Goal: Complete application form: Complete application form

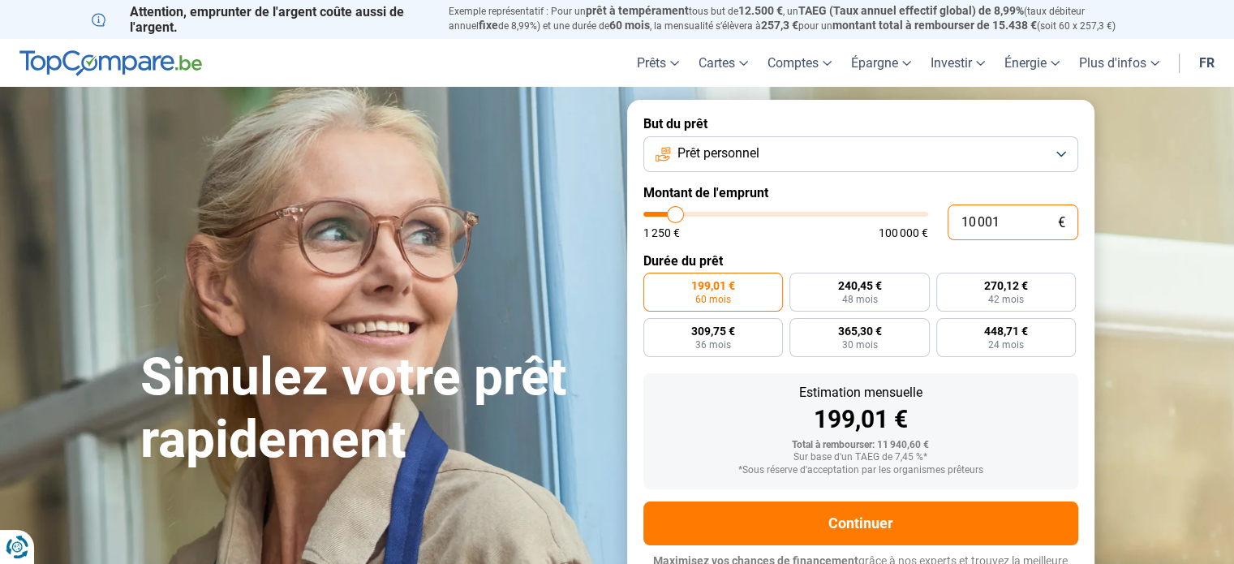
drag, startPoint x: 1006, startPoint y: 222, endPoint x: 954, endPoint y: 218, distance: 52.1
click at [954, 218] on input "10 001" at bounding box center [1012, 222] width 131 height 36
type input "7"
type input "1250"
type input "70"
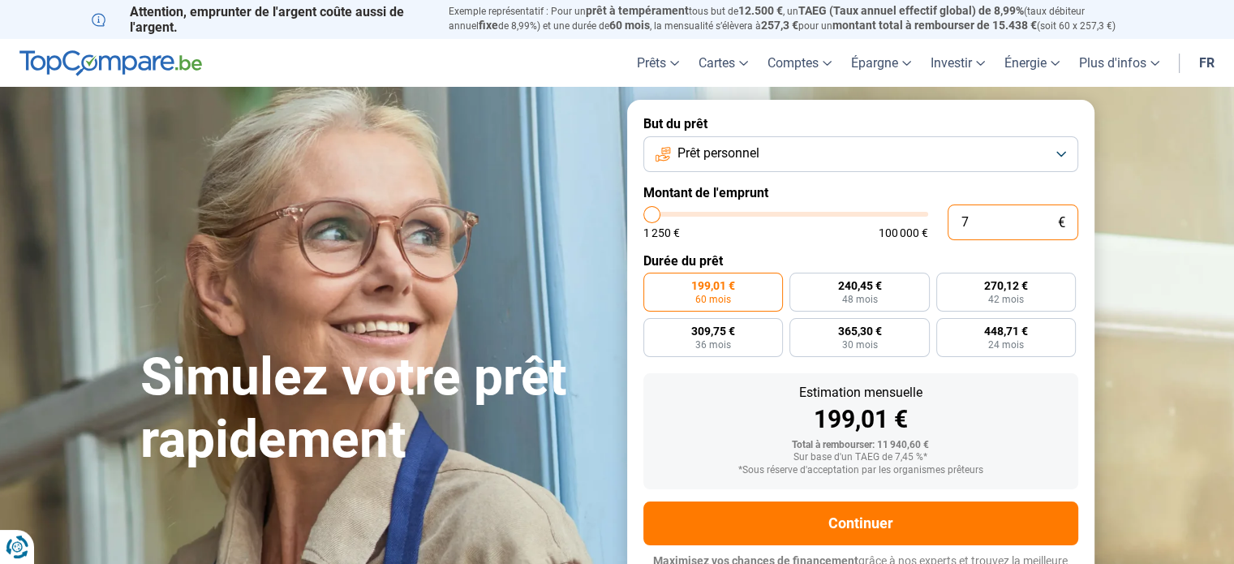
type input "1250"
type input "700"
type input "1250"
type input "7 000"
type input "7000"
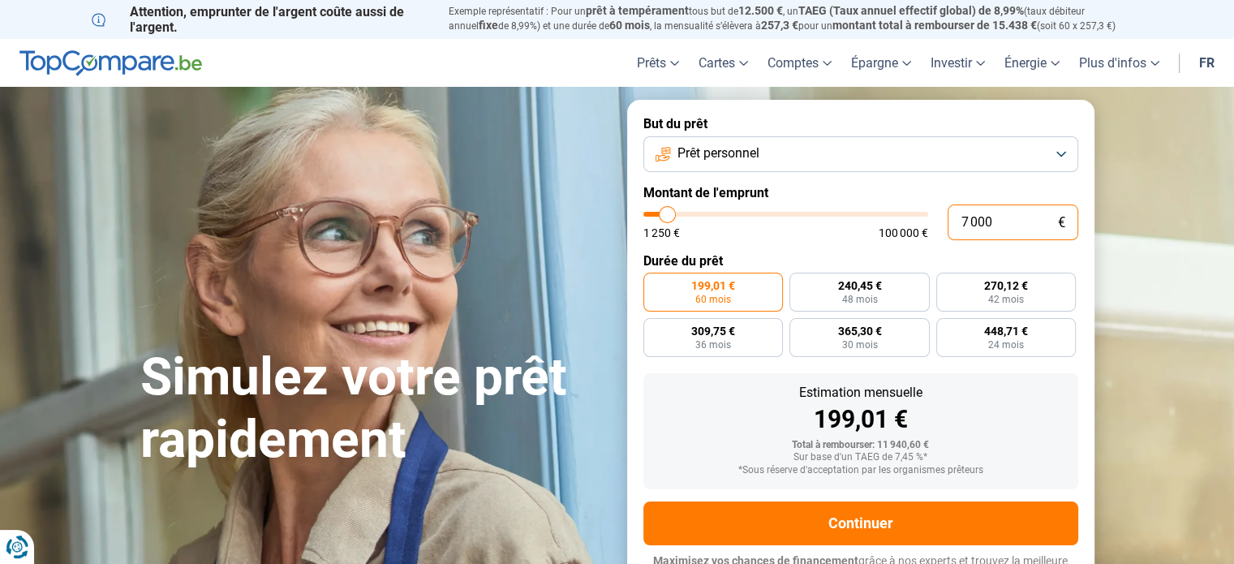
radio input "true"
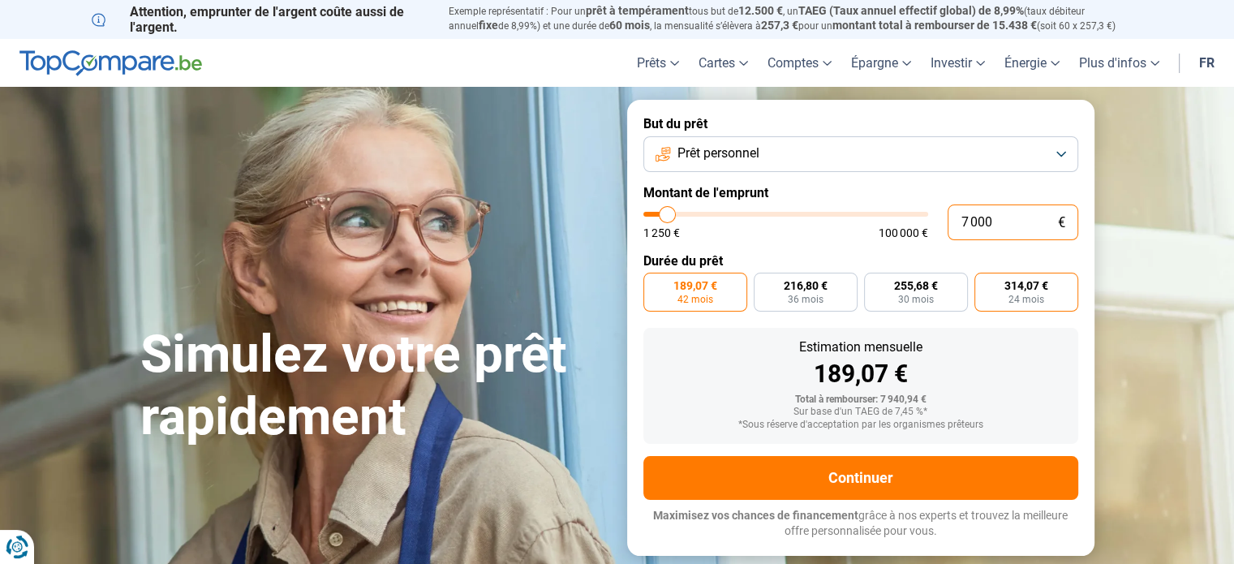
type input "7 000"
click at [1008, 294] on span "24 mois" at bounding box center [1026, 299] width 36 height 10
click at [985, 283] on input "314,07 € 24 mois" at bounding box center [979, 277] width 11 height 11
radio input "true"
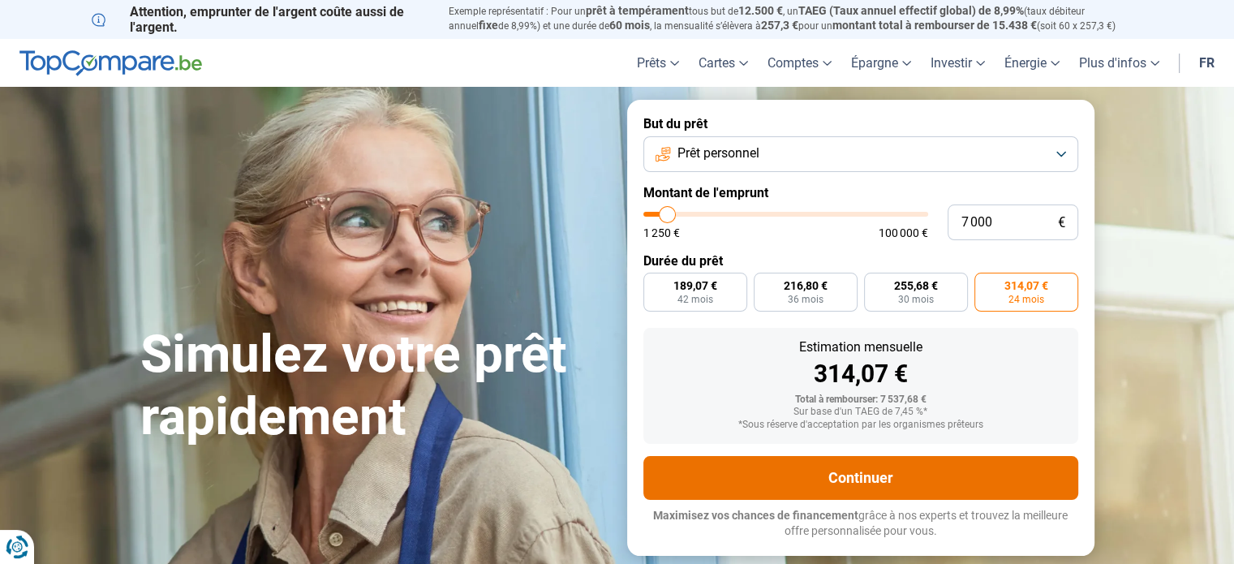
click at [835, 486] on button "Continuer" at bounding box center [860, 478] width 435 height 44
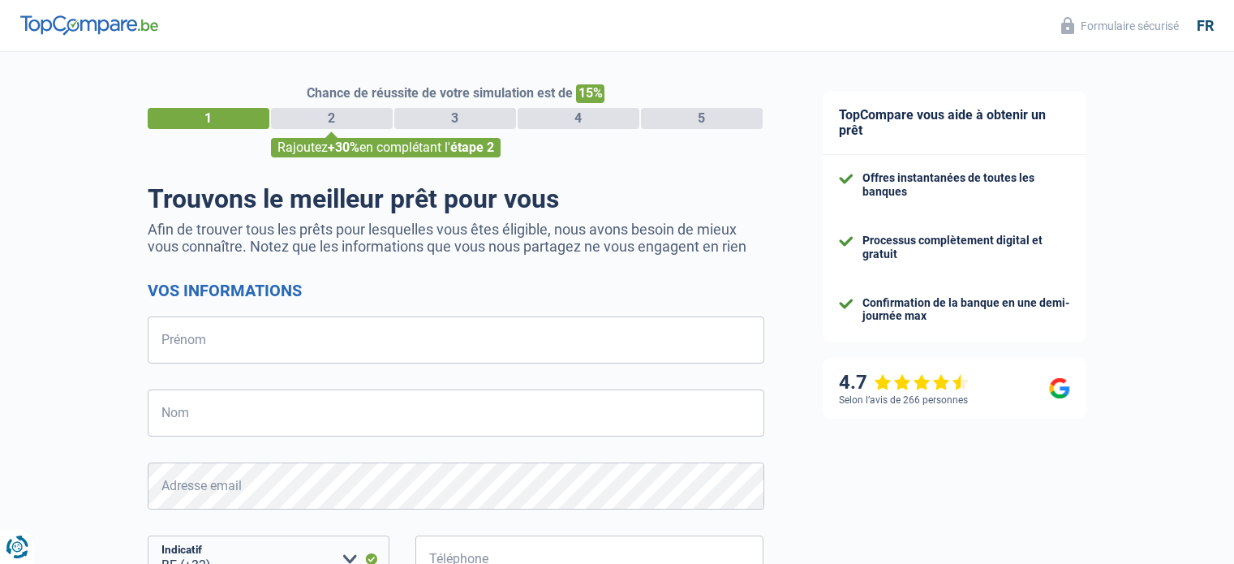
select select "32"
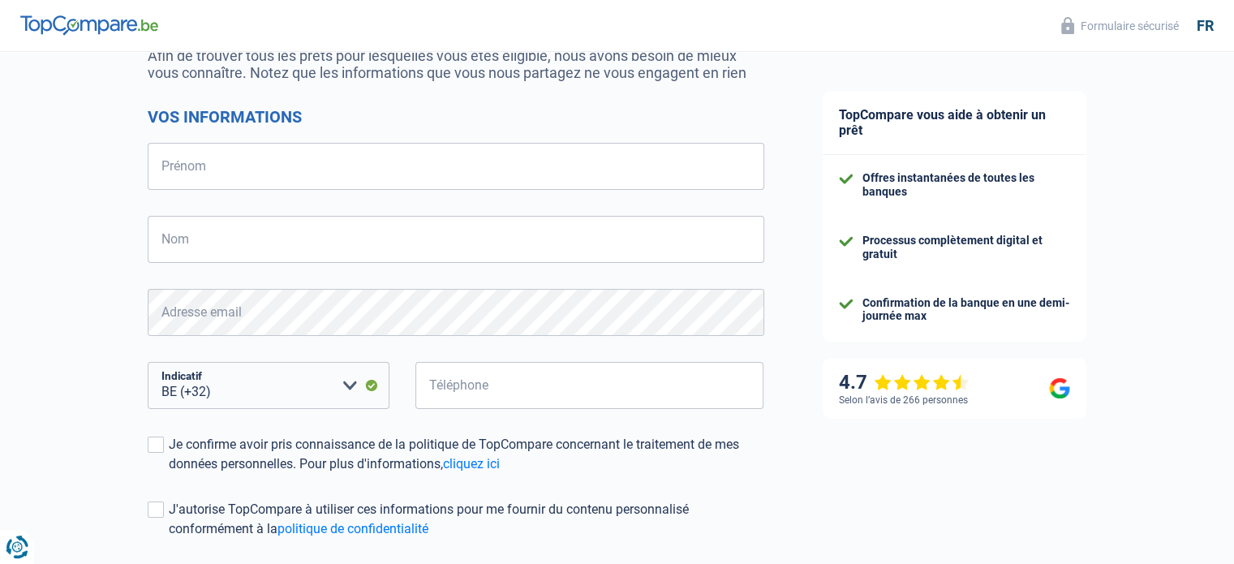
scroll to position [162, 0]
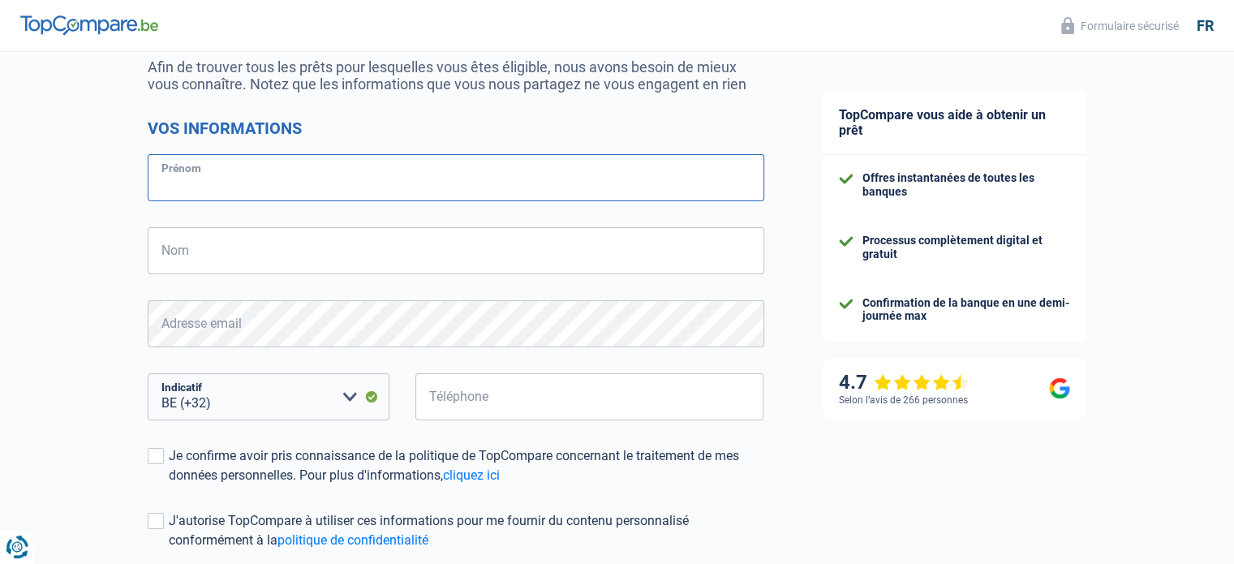
click at [425, 175] on input "Prénom" at bounding box center [456, 177] width 616 height 47
click at [347, 191] on input "Prénom" at bounding box center [456, 177] width 616 height 47
type input "sylvie"
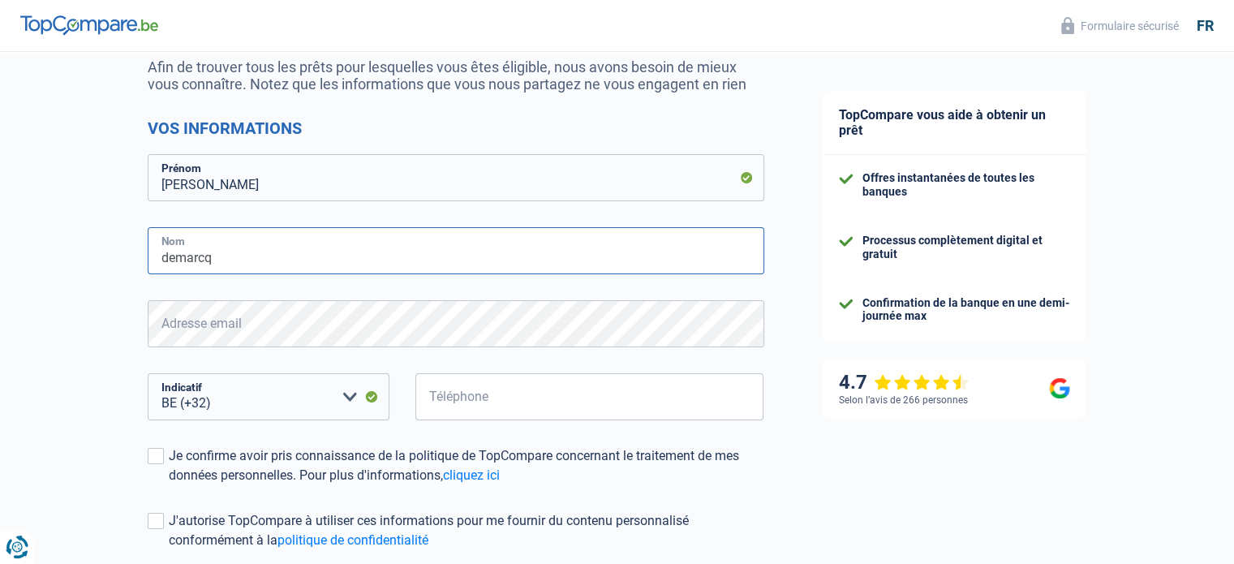
type input "demarcq"
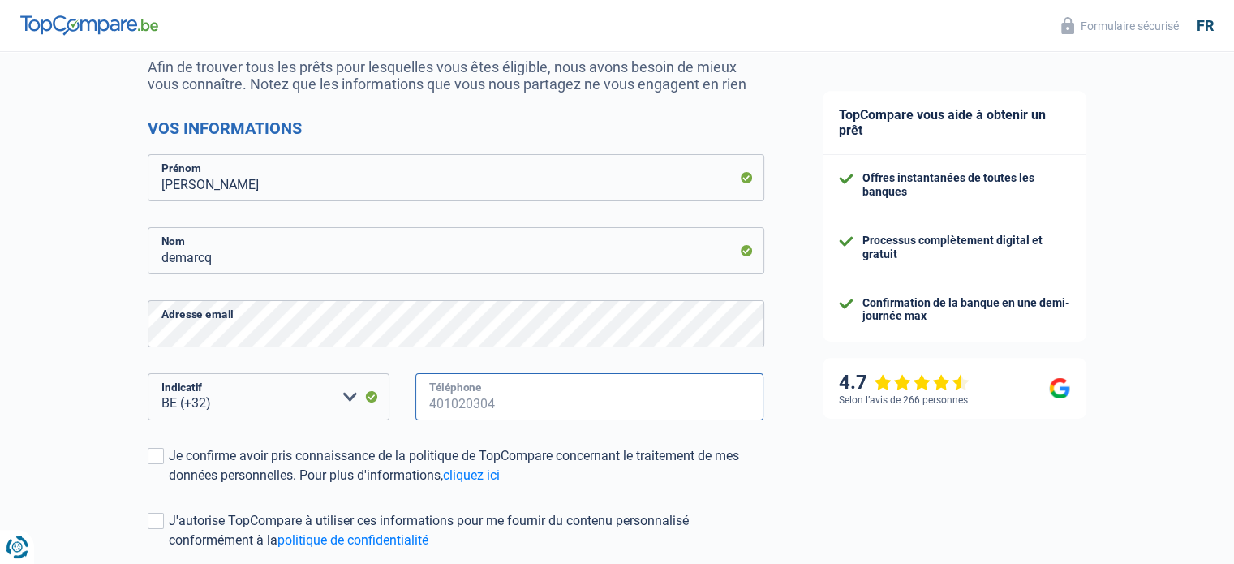
click at [450, 402] on input "Téléphone" at bounding box center [589, 396] width 349 height 47
type input "472836539"
click at [470, 475] on link "cliquez ici" at bounding box center [471, 474] width 57 height 15
click at [157, 459] on span at bounding box center [156, 456] width 16 height 16
click at [169, 485] on input "Je confirme avoir pris connaissance de la politique de TopCompare concernant le…" at bounding box center [169, 485] width 0 height 0
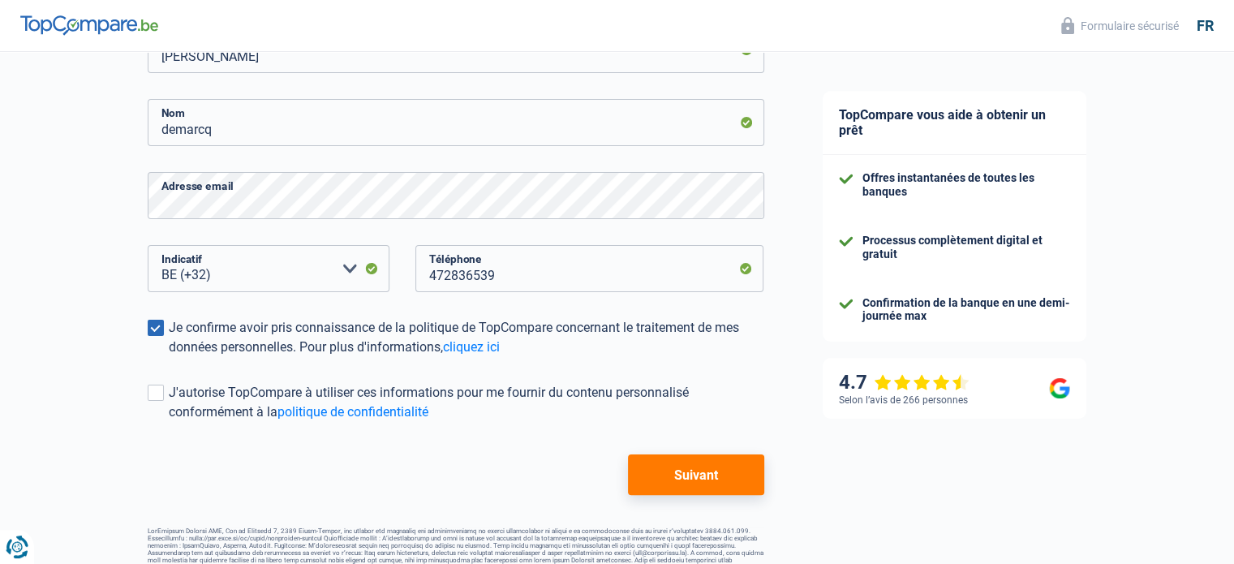
scroll to position [292, 0]
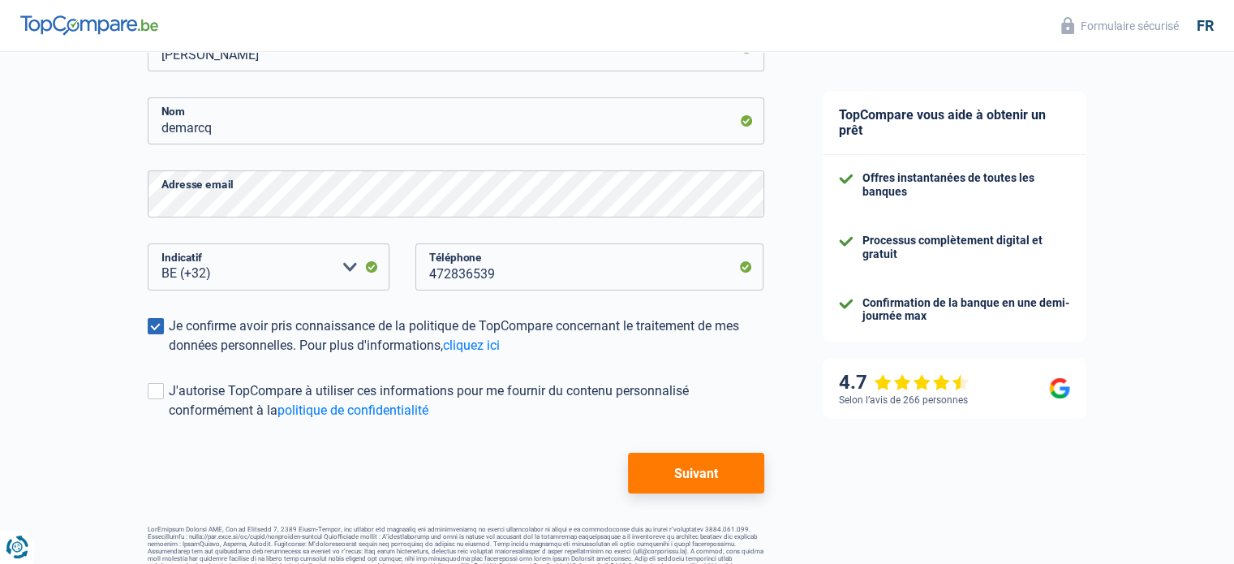
click at [686, 473] on button "Suivant" at bounding box center [695, 473] width 135 height 41
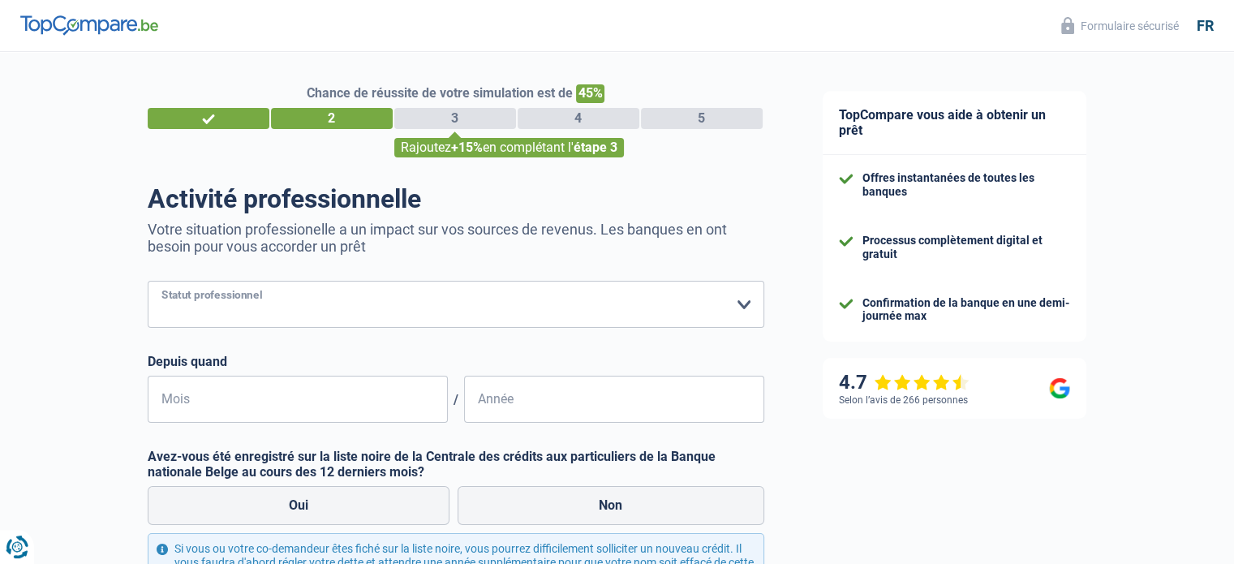
click at [572, 311] on select "Ouvrier Employé privé Employé public Invalide Indépendant Pensionné Chômeur Mut…" at bounding box center [456, 304] width 616 height 47
select select "privateEmployee"
click at [148, 281] on select "Ouvrier Employé privé Employé public Invalide Indépendant Pensionné Chômeur Mut…" at bounding box center [456, 304] width 616 height 47
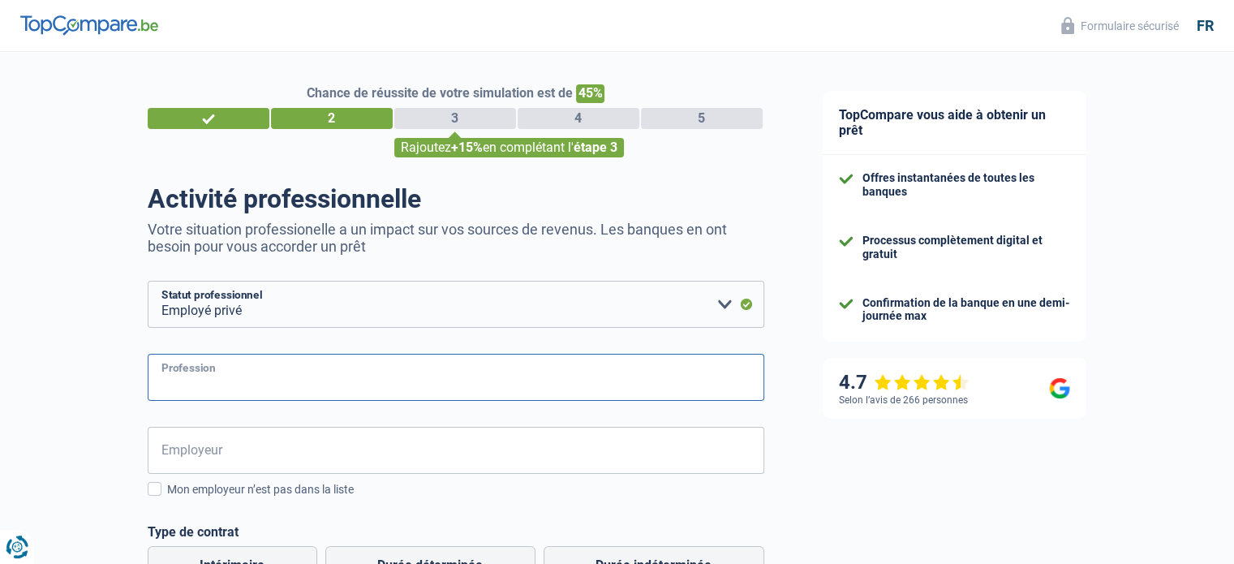
click at [347, 384] on input "Profession" at bounding box center [456, 377] width 616 height 47
type input "infirmiere"
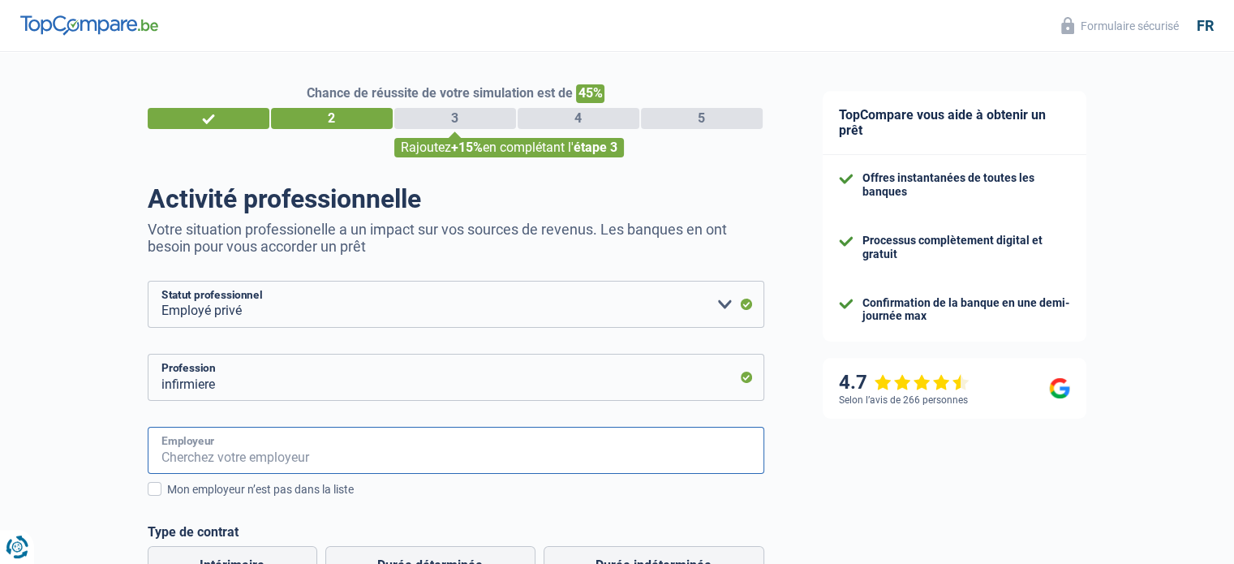
click at [330, 454] on input "Employeur" at bounding box center [456, 450] width 616 height 47
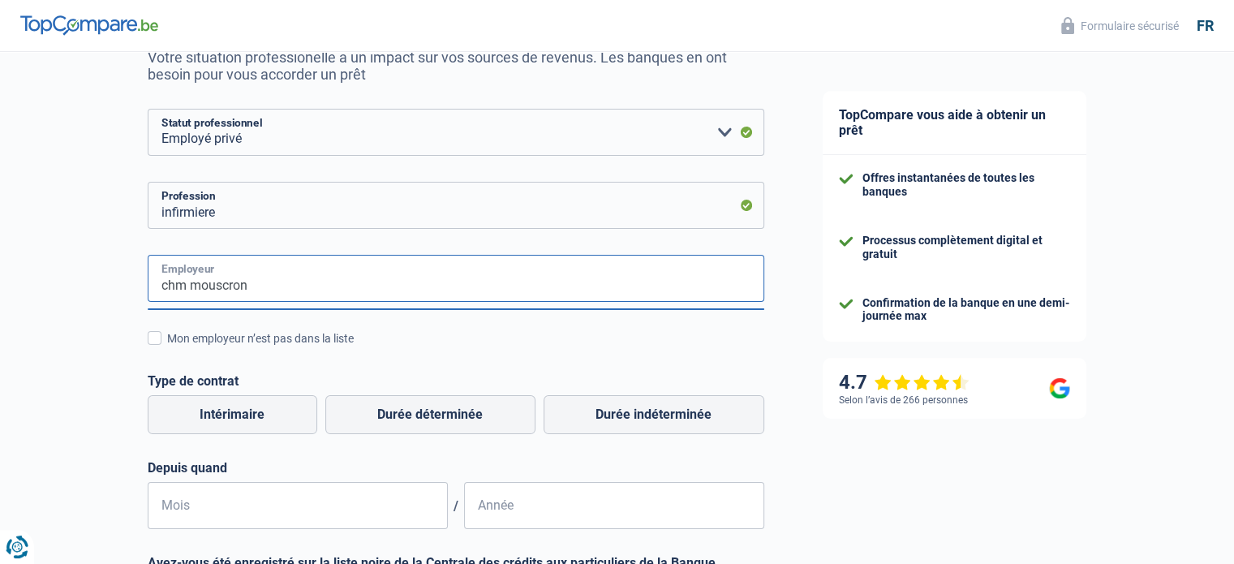
scroll to position [171, 0]
type input "chm mouscron"
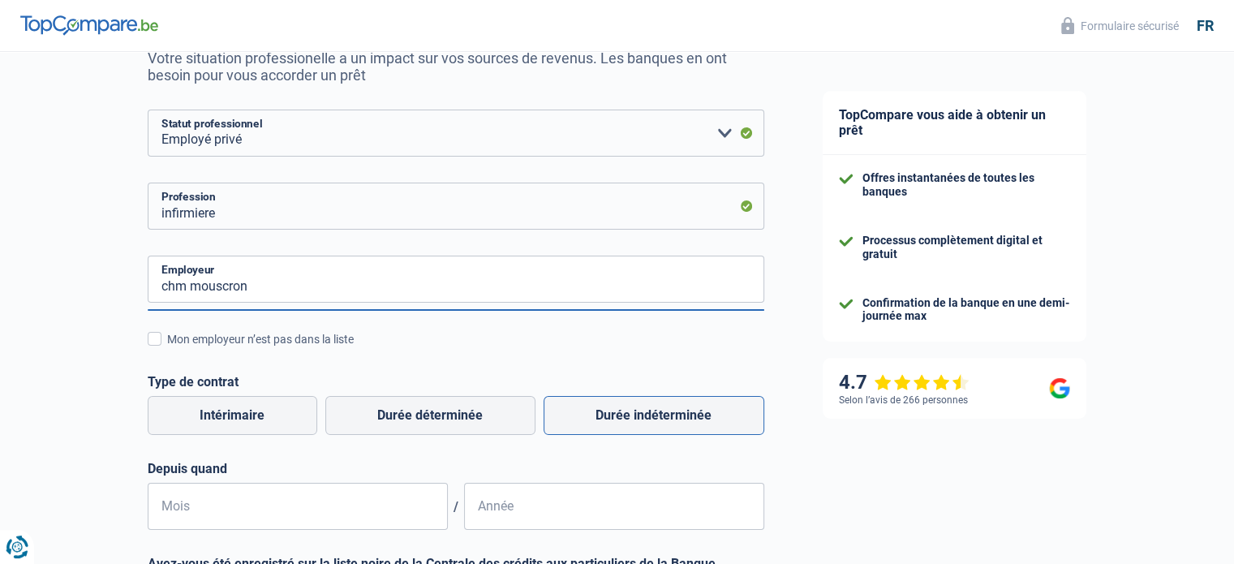
click at [616, 426] on label "Durée indéterminée" at bounding box center [653, 415] width 221 height 39
click at [616, 426] on input "Durée indéterminée" at bounding box center [653, 415] width 221 height 39
radio input "true"
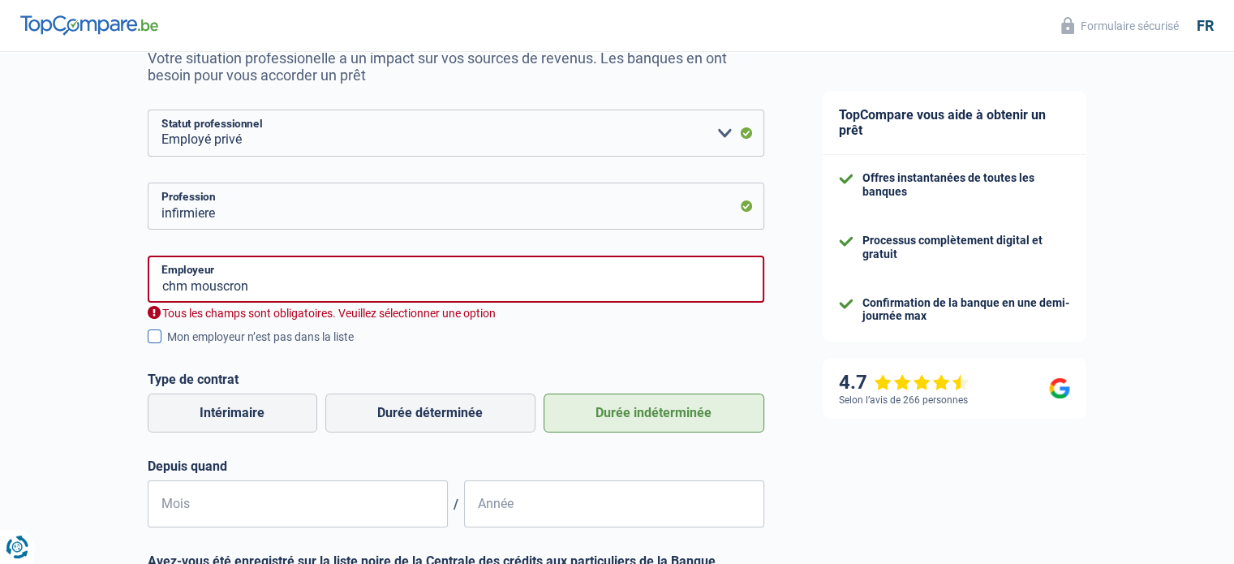
click at [167, 336] on div "Mon employeur n’est pas dans la liste" at bounding box center [465, 336] width 597 height 17
click at [167, 345] on input "Mon employeur n’est pas dans la liste" at bounding box center [167, 345] width 0 height 0
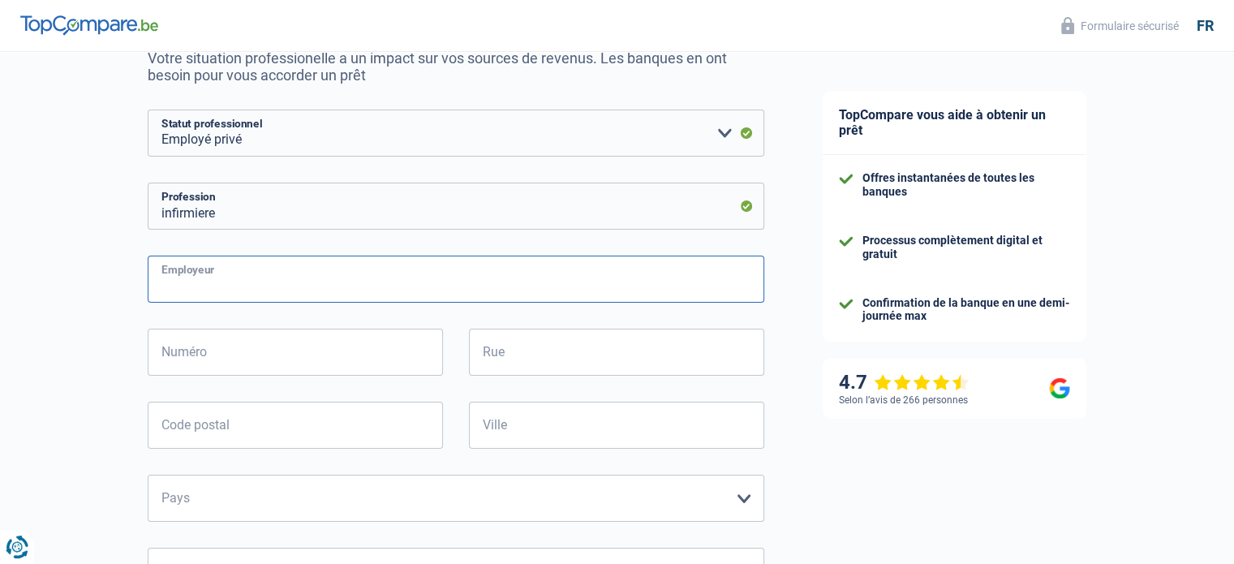
click at [277, 290] on input "Employeur" at bounding box center [456, 278] width 616 height 47
type input "chm mouscron"
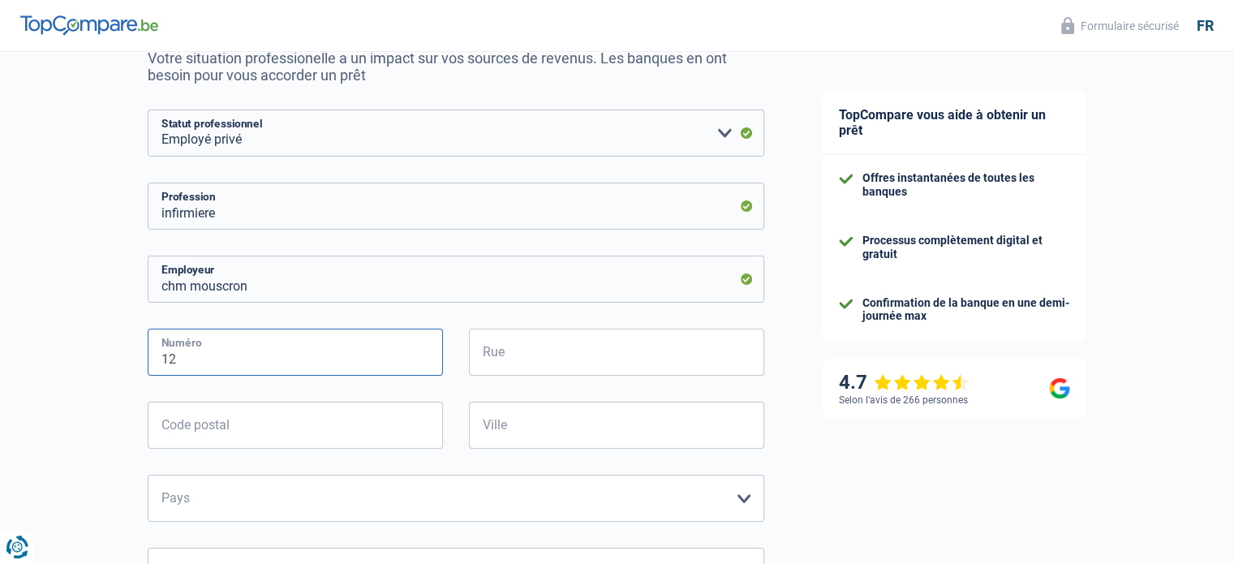
type input "12"
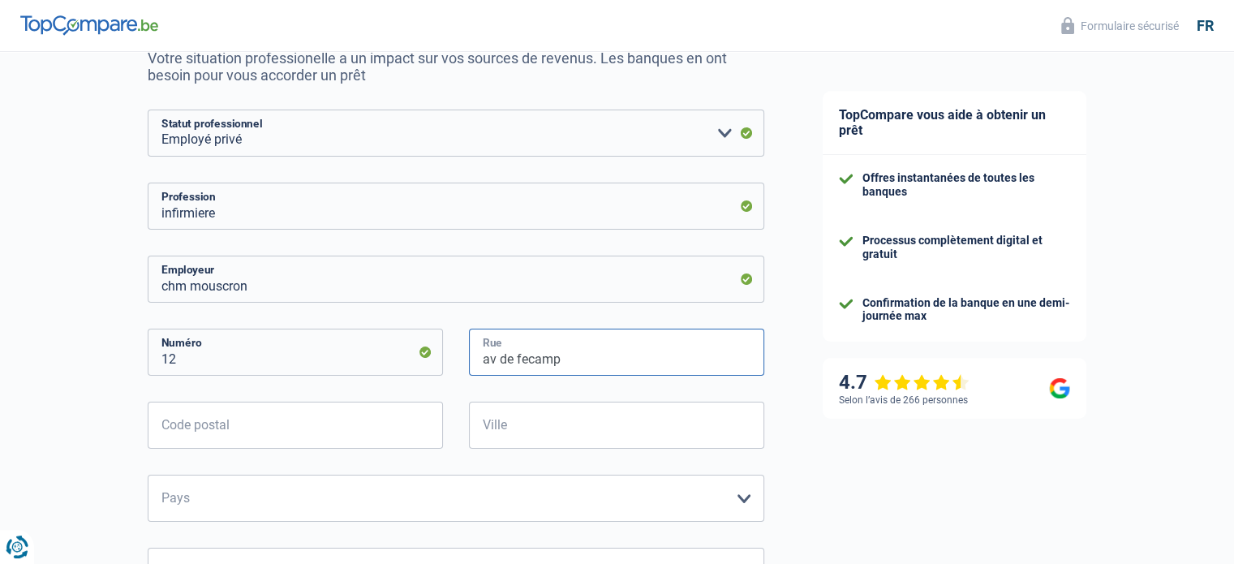
type input "av de fecamp"
type input "8"
type input "7700"
type input "mouscron"
click at [250, 490] on select "Belgique France Allemagne Italie Luxembourg Pays-Bas Espagne Suisse Veuillez sé…" at bounding box center [456, 497] width 616 height 47
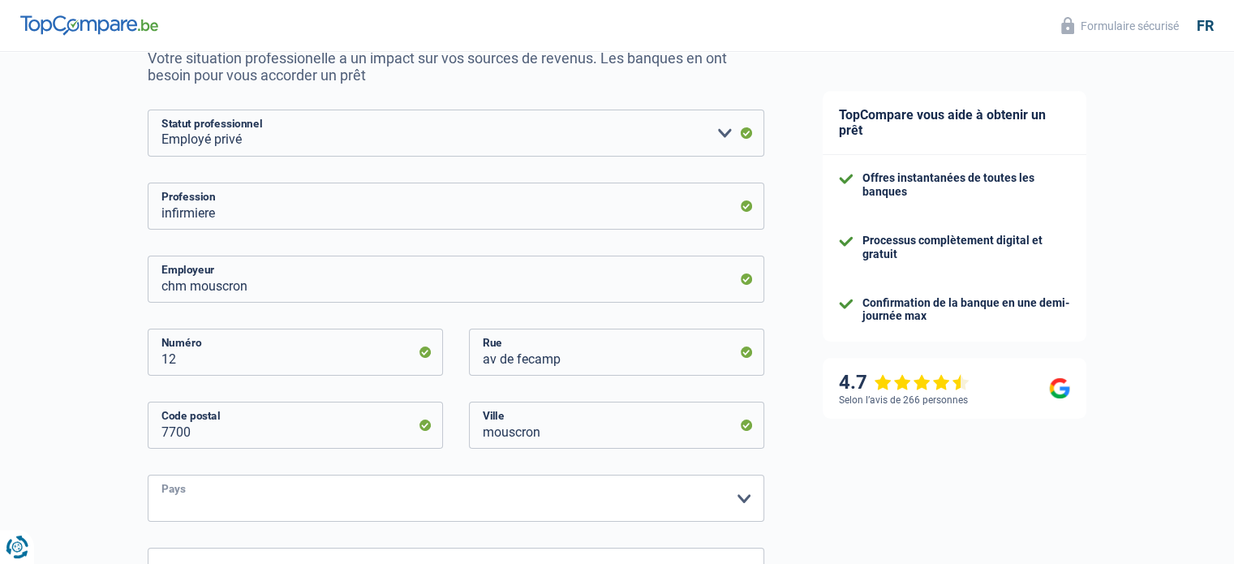
click at [250, 490] on select "Belgique France Allemagne Italie Luxembourg Pays-Bas Espagne Suisse Veuillez sé…" at bounding box center [456, 497] width 616 height 47
select select "BE"
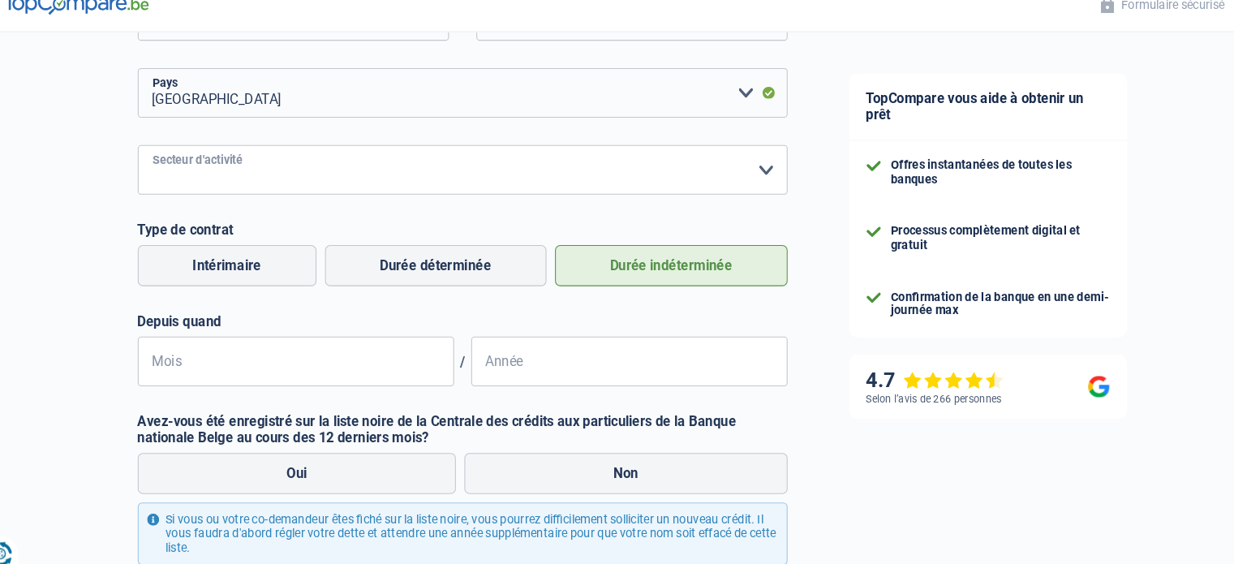
scroll to position [560, 0]
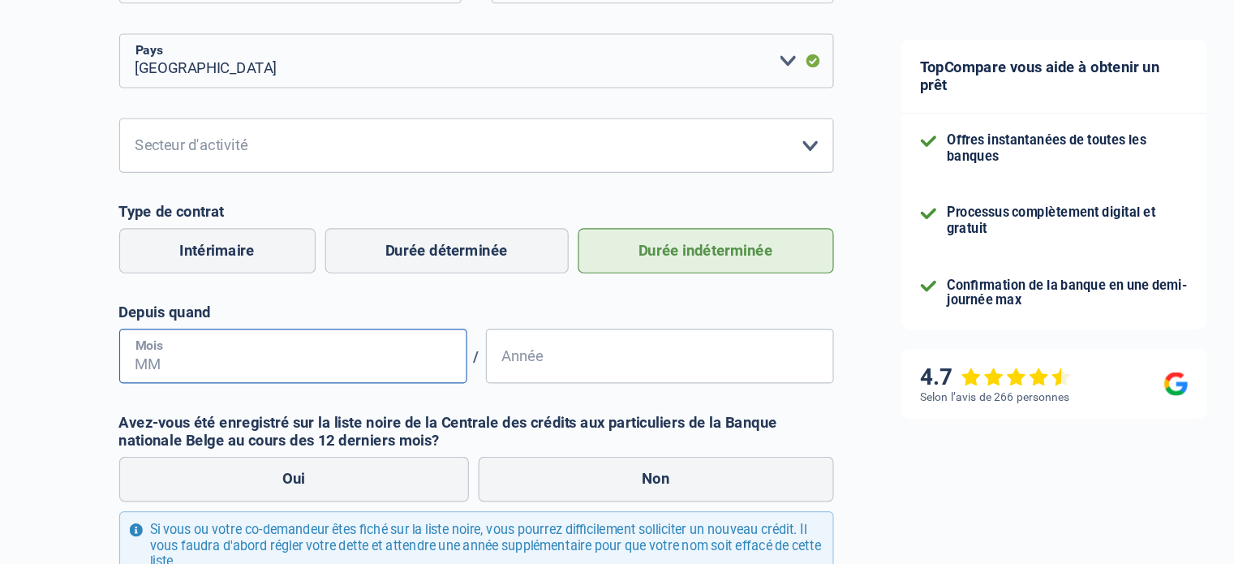
click at [352, 368] on input "Mois" at bounding box center [298, 364] width 300 height 47
type input "02"
click at [544, 362] on input "Année" at bounding box center [614, 364] width 300 height 47
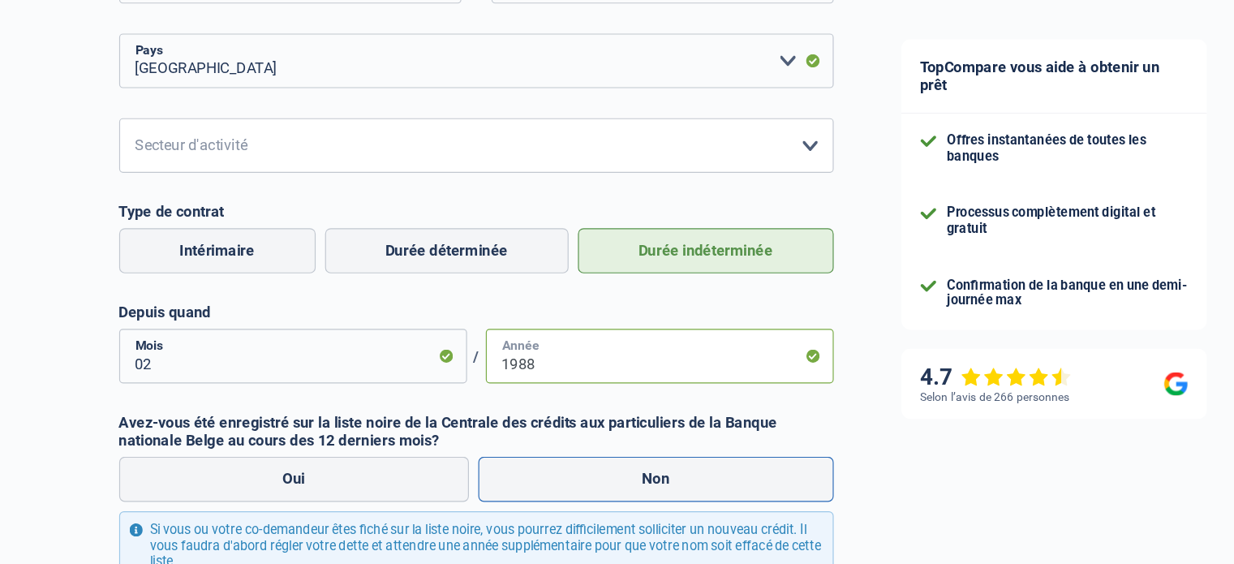
type input "1988"
click at [594, 475] on label "Non" at bounding box center [610, 470] width 307 height 39
click at [594, 475] on input "Non" at bounding box center [610, 470] width 307 height 39
radio input "true"
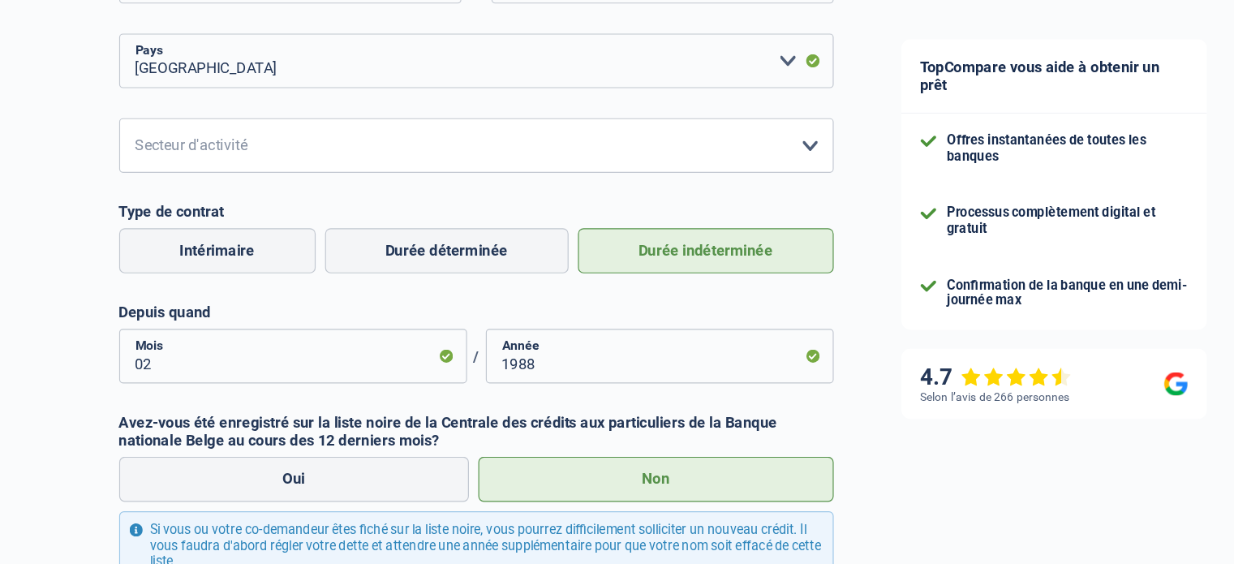
click at [148, 451] on input "Oui" at bounding box center [299, 470] width 302 height 39
radio input "true"
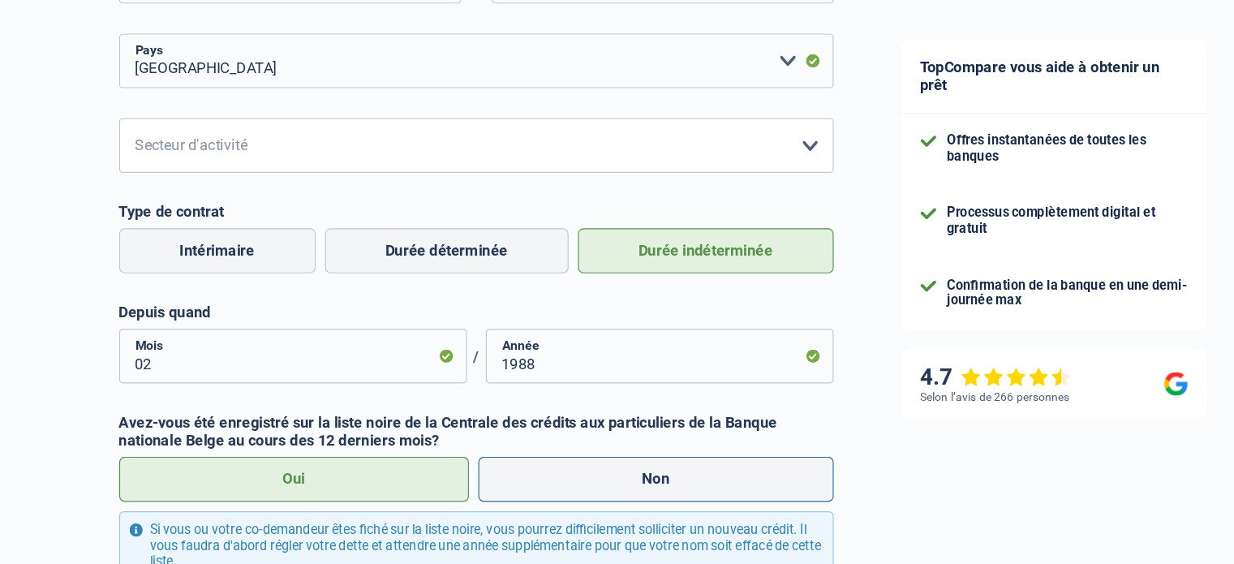
click at [457, 451] on input "Non" at bounding box center [610, 470] width 307 height 39
radio input "true"
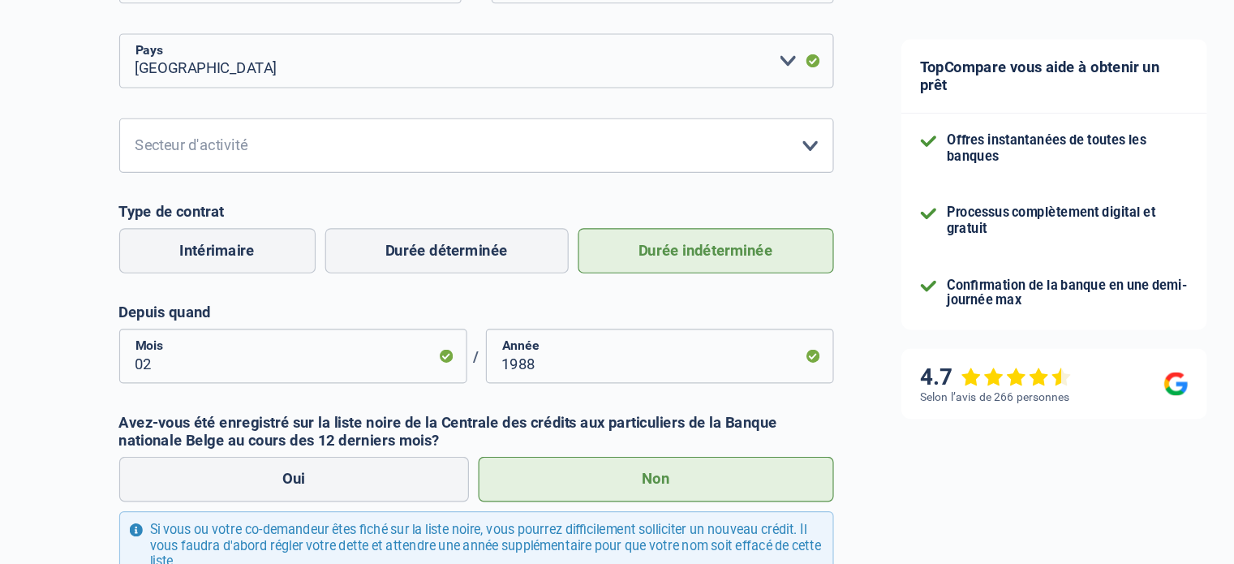
click at [148, 451] on input "Oui" at bounding box center [299, 470] width 302 height 39
radio input "true"
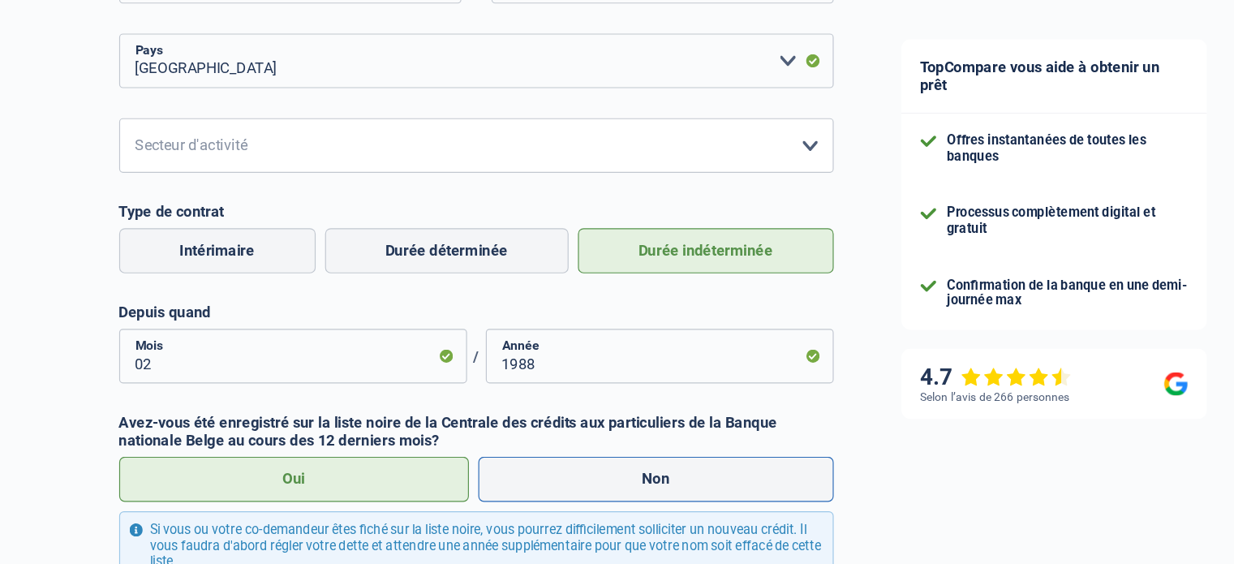
click at [457, 451] on input "Non" at bounding box center [610, 470] width 307 height 39
radio input "true"
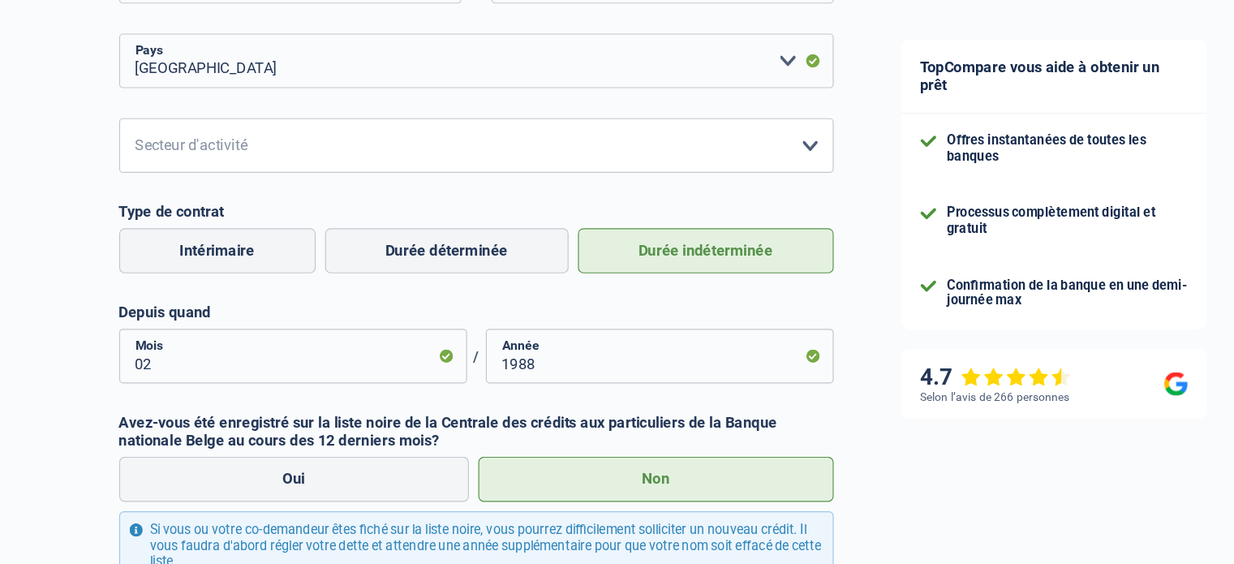
click at [148, 451] on input "Oui" at bounding box center [299, 470] width 302 height 39
radio input "true"
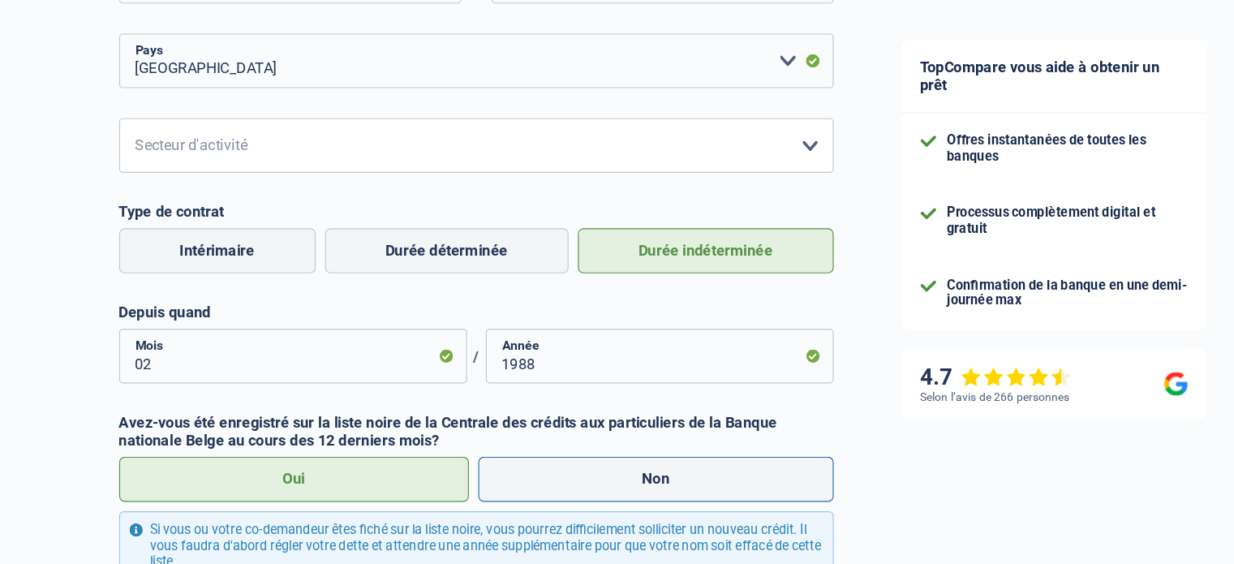
click at [457, 451] on input "Non" at bounding box center [610, 470] width 307 height 39
radio input "true"
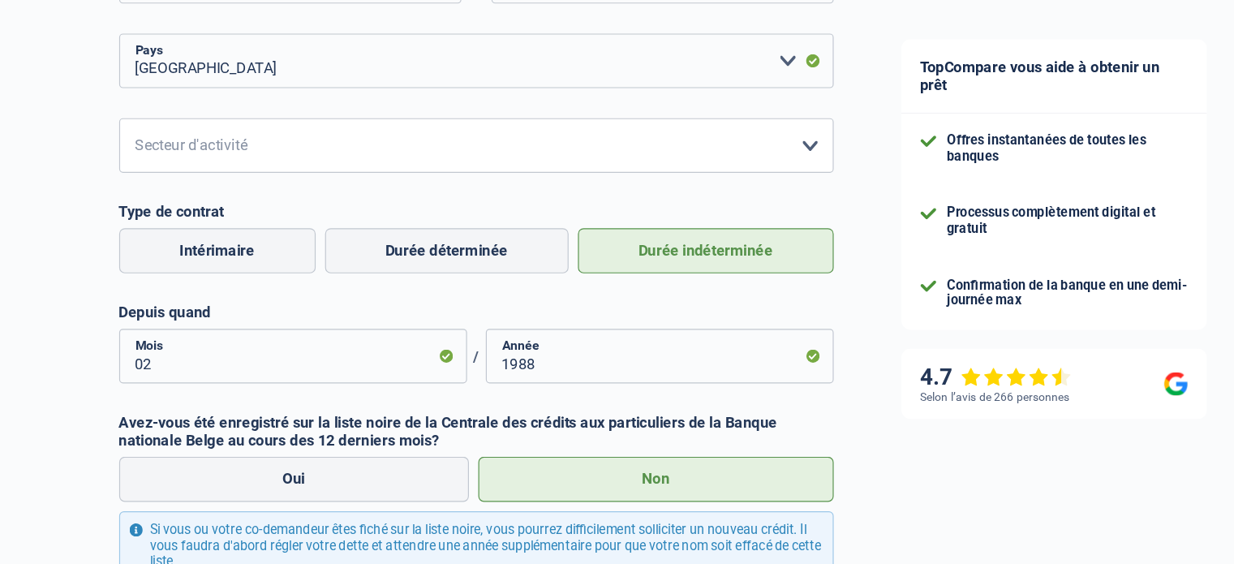
click at [148, 451] on input "Oui" at bounding box center [299, 470] width 302 height 39
radio input "true"
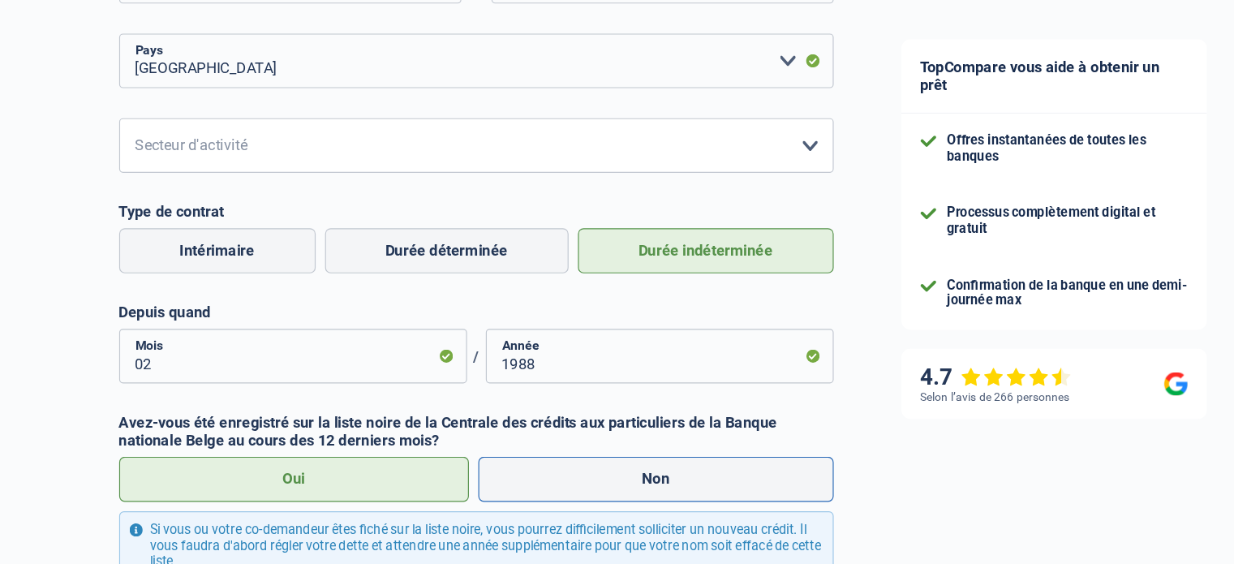
click at [457, 451] on input "Non" at bounding box center [610, 470] width 307 height 39
radio input "true"
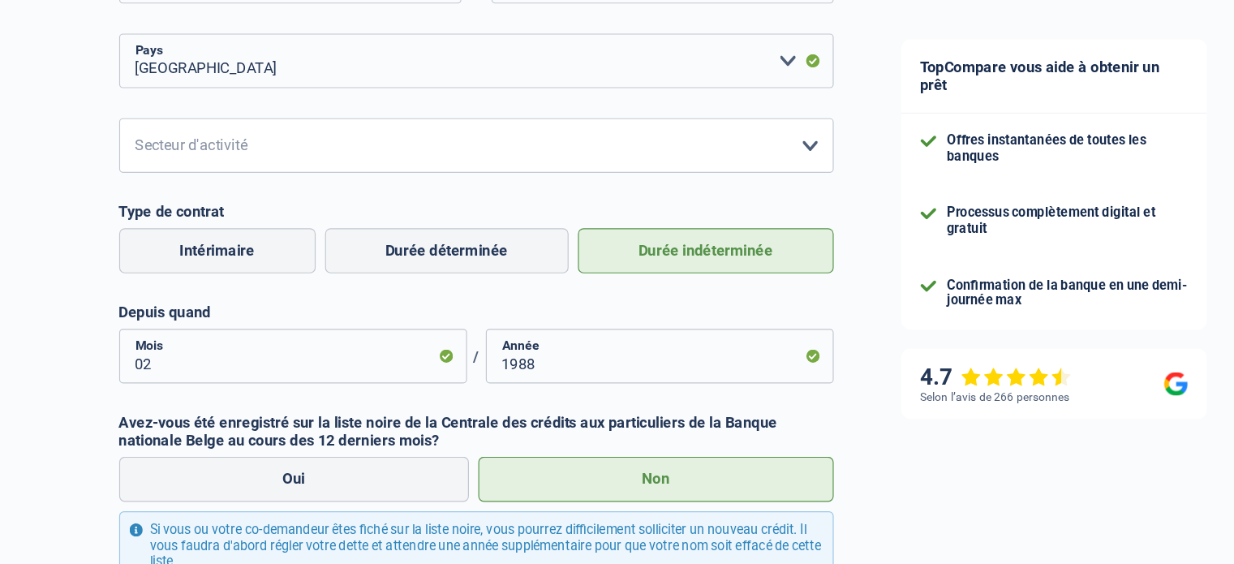
click at [148, 451] on input "Oui" at bounding box center [299, 470] width 302 height 39
radio input "true"
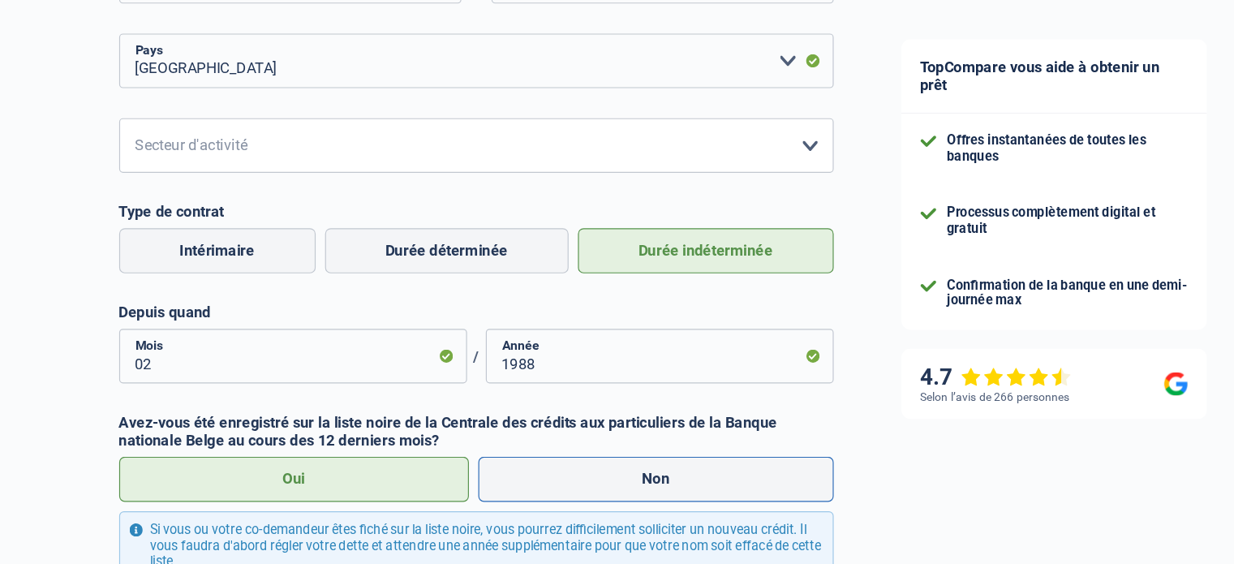
click at [457, 451] on input "Non" at bounding box center [610, 470] width 307 height 39
radio input "true"
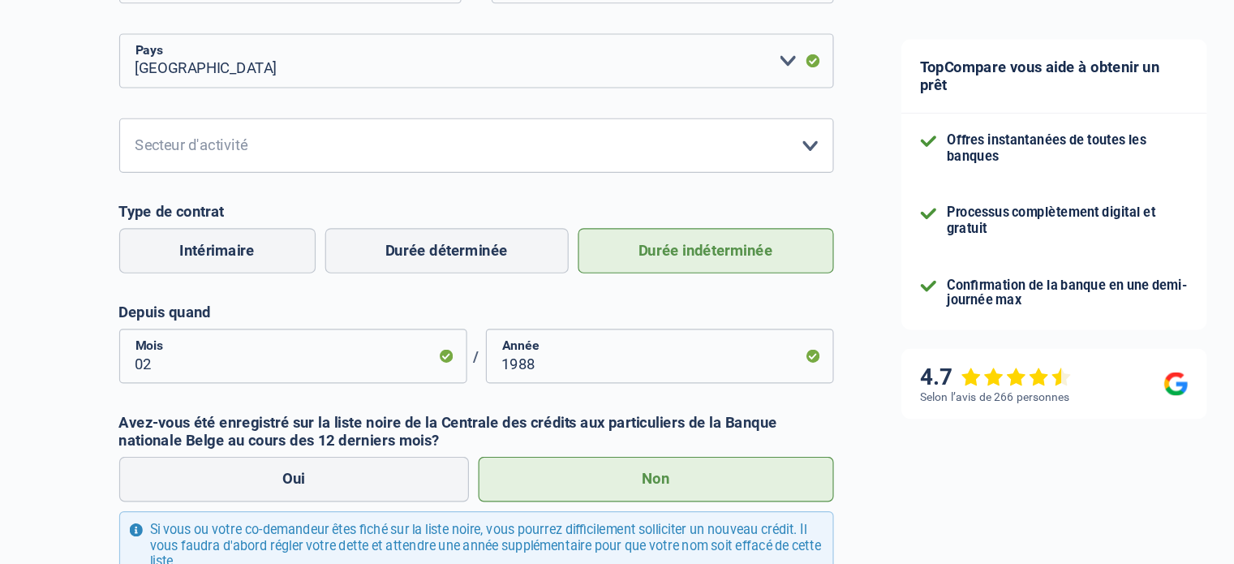
click at [148, 451] on input "Oui" at bounding box center [299, 470] width 302 height 39
radio input "true"
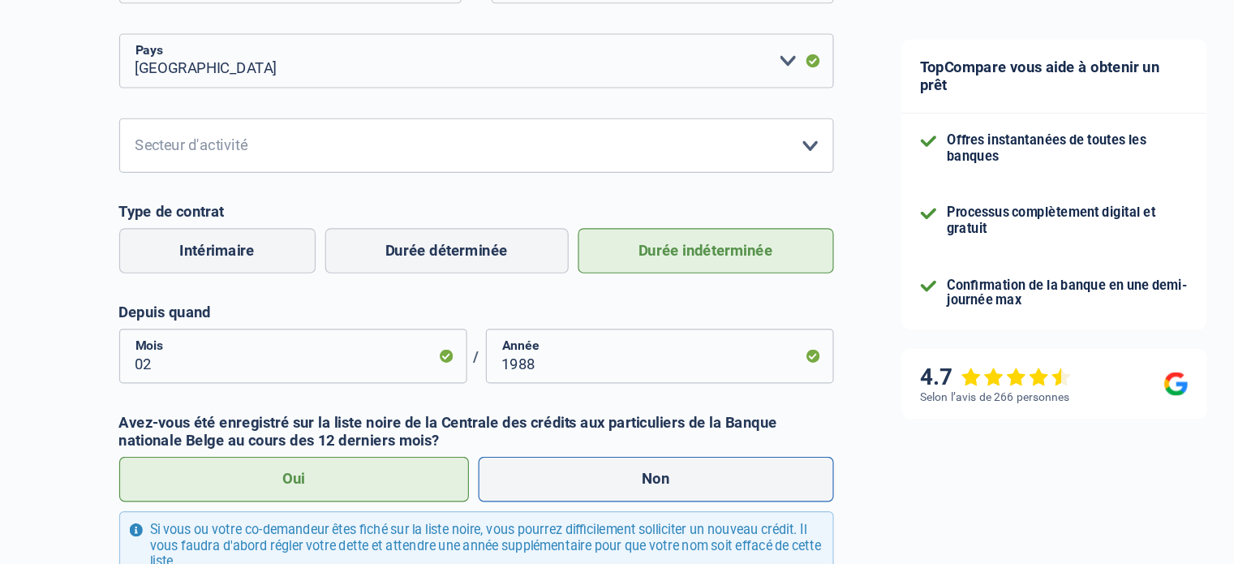
click at [457, 451] on input "Non" at bounding box center [610, 470] width 307 height 39
radio input "true"
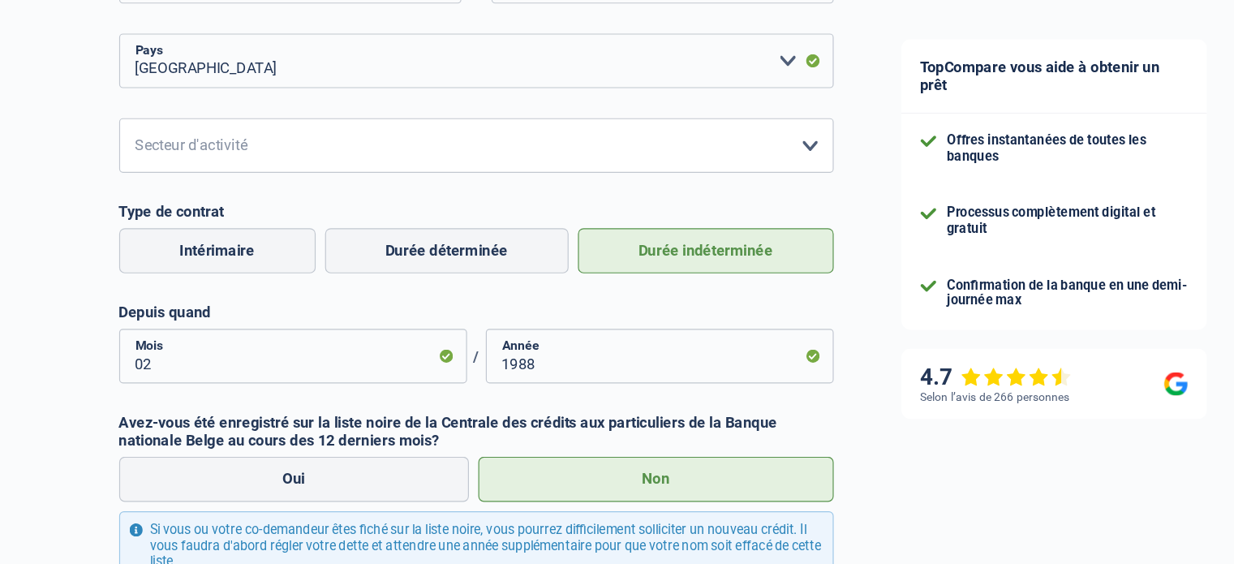
click at [148, 451] on input "Oui" at bounding box center [299, 470] width 302 height 39
radio input "true"
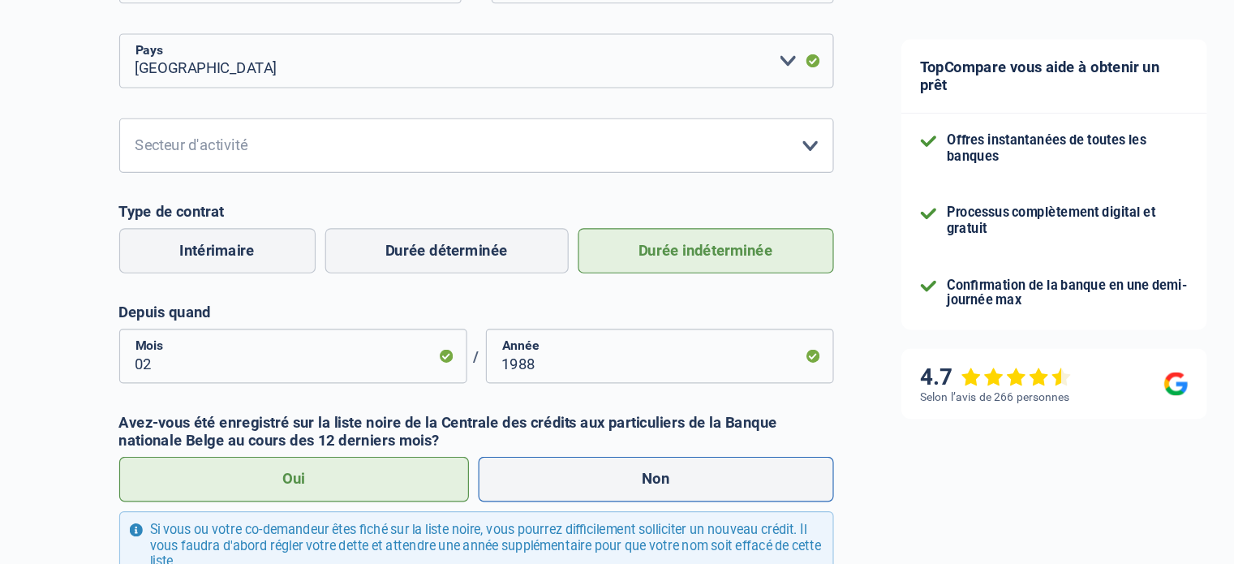
click at [457, 451] on input "Non" at bounding box center [610, 470] width 307 height 39
radio input "true"
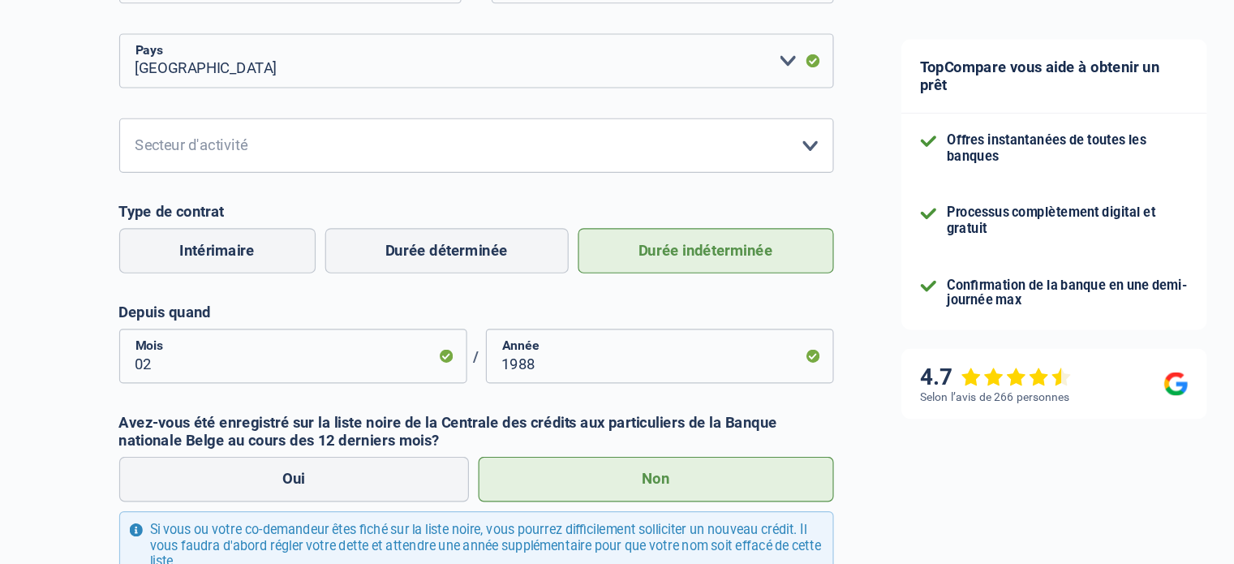
click at [148, 451] on input "Oui" at bounding box center [299, 470] width 302 height 39
radio input "true"
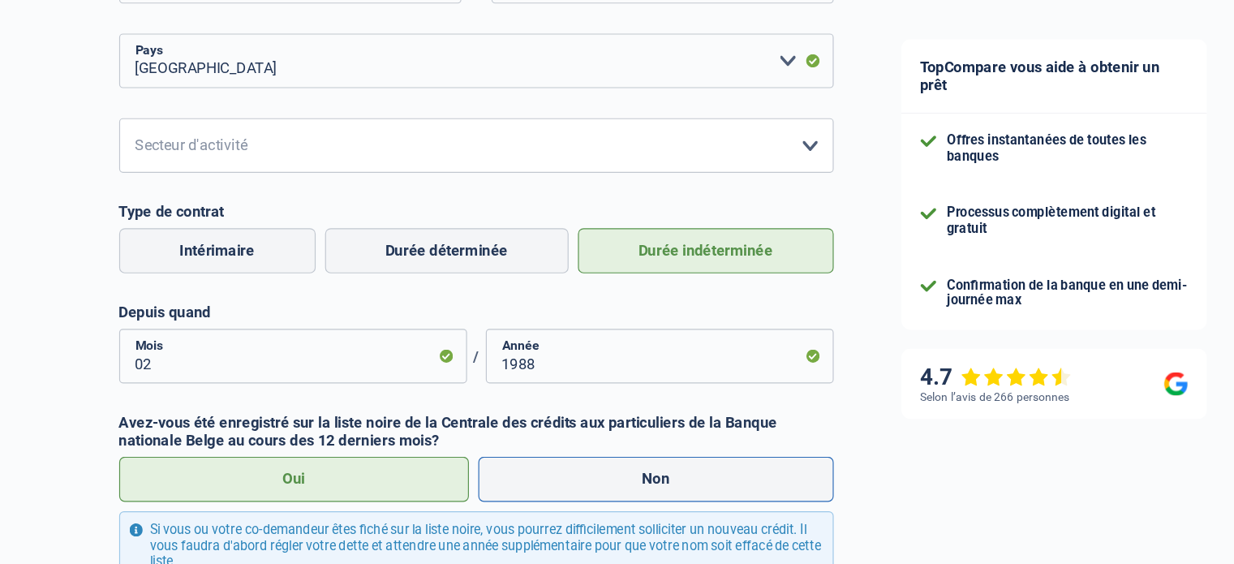
click at [457, 451] on input "Non" at bounding box center [610, 470] width 307 height 39
radio input "true"
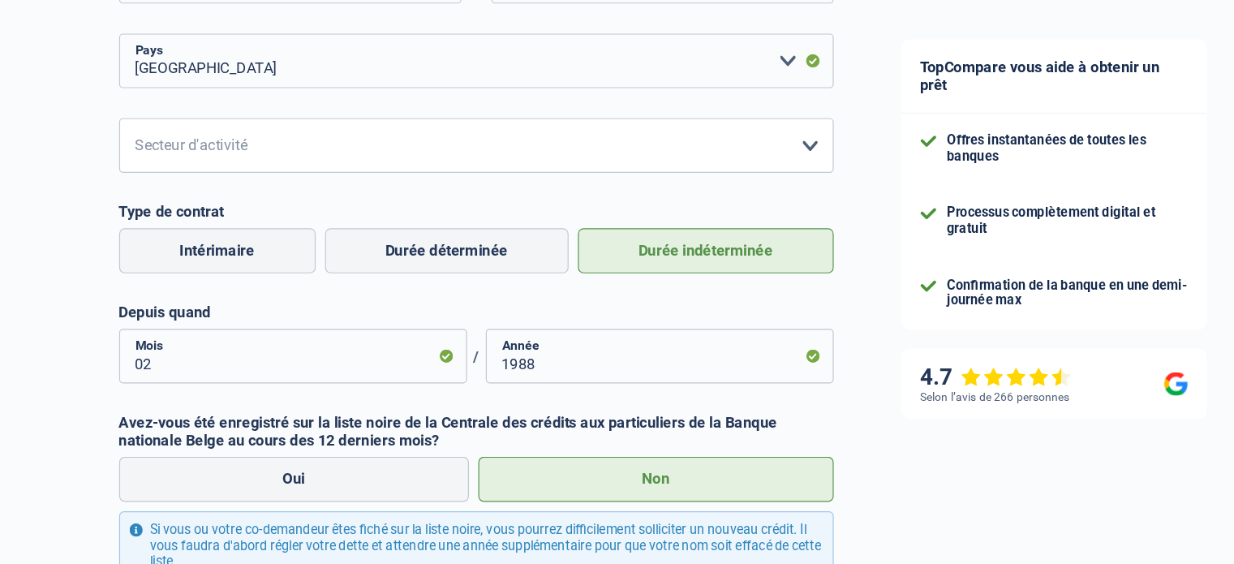
click at [148, 451] on input "Oui" at bounding box center [299, 470] width 302 height 39
radio input "true"
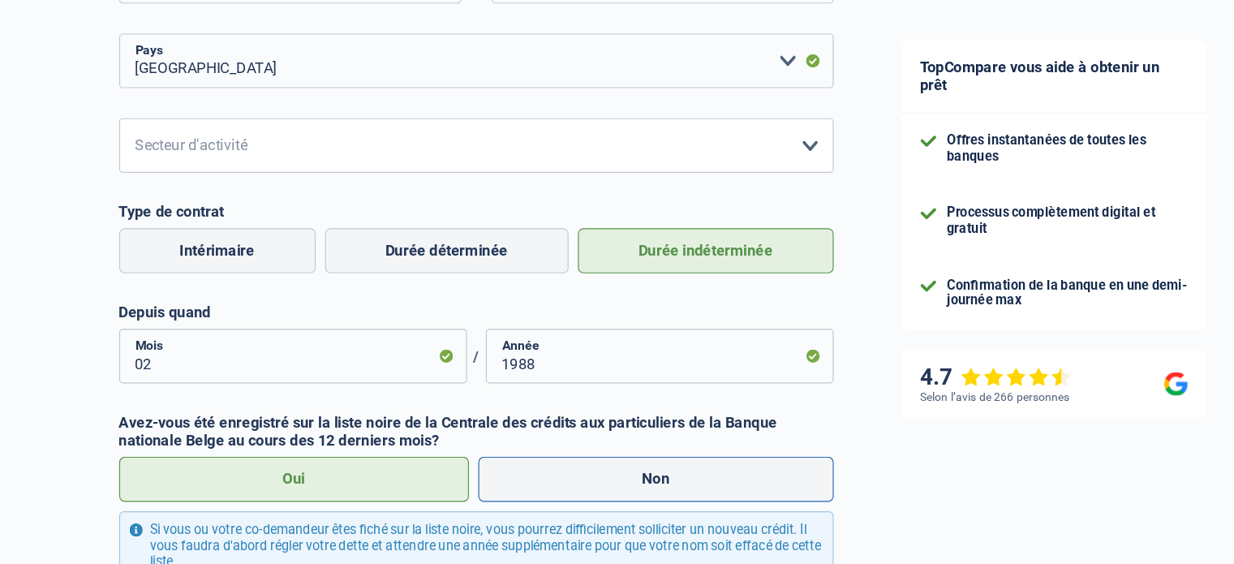
click at [457, 451] on input "Non" at bounding box center [610, 470] width 307 height 39
radio input "true"
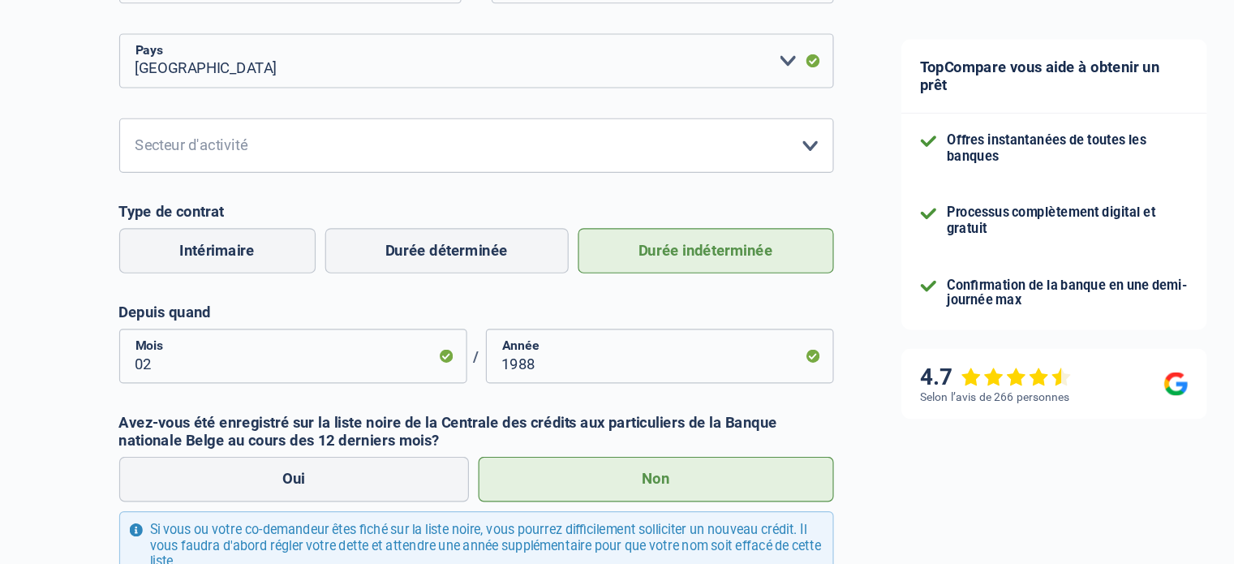
click at [148, 451] on input "Oui" at bounding box center [299, 470] width 302 height 39
radio input "true"
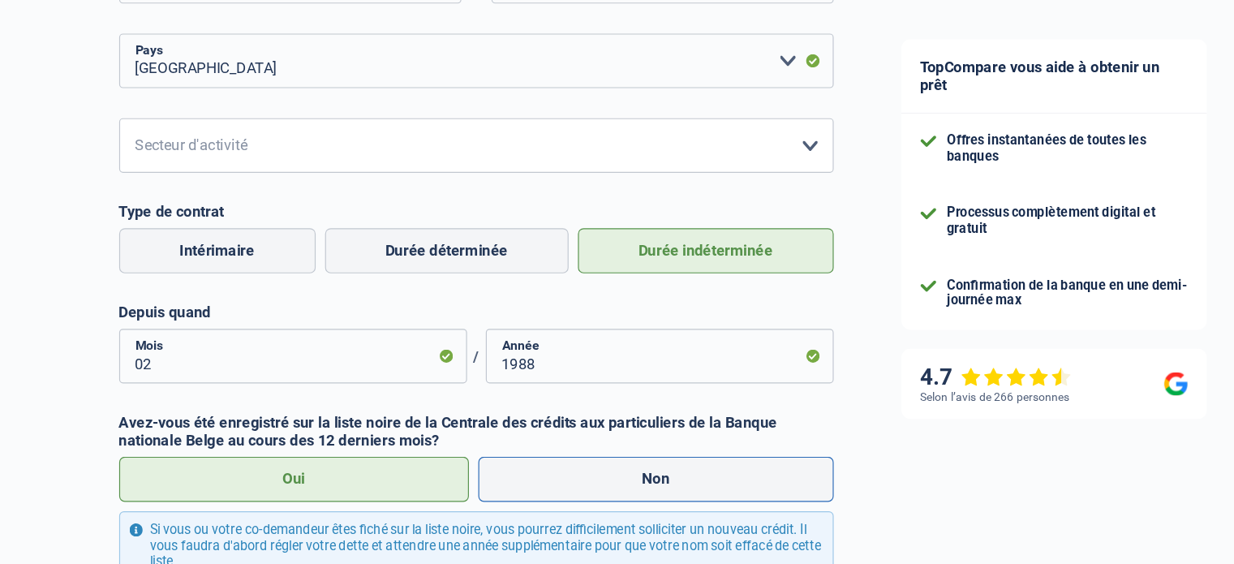
click at [457, 451] on input "Non" at bounding box center [610, 470] width 307 height 39
radio input "true"
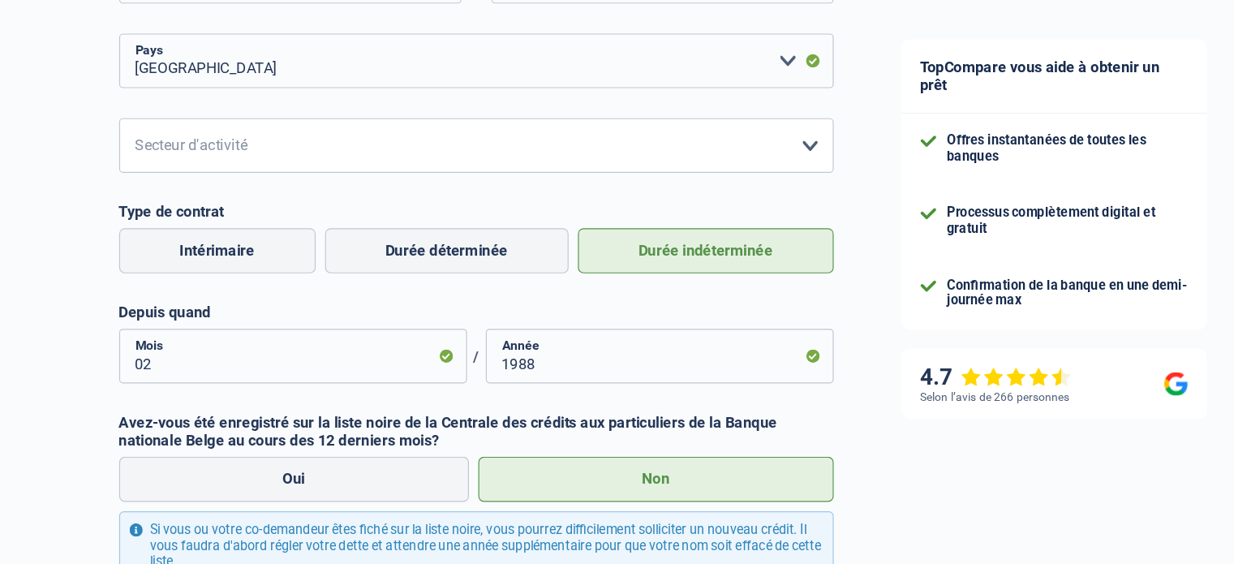
click at [148, 451] on input "Oui" at bounding box center [299, 470] width 302 height 39
radio input "true"
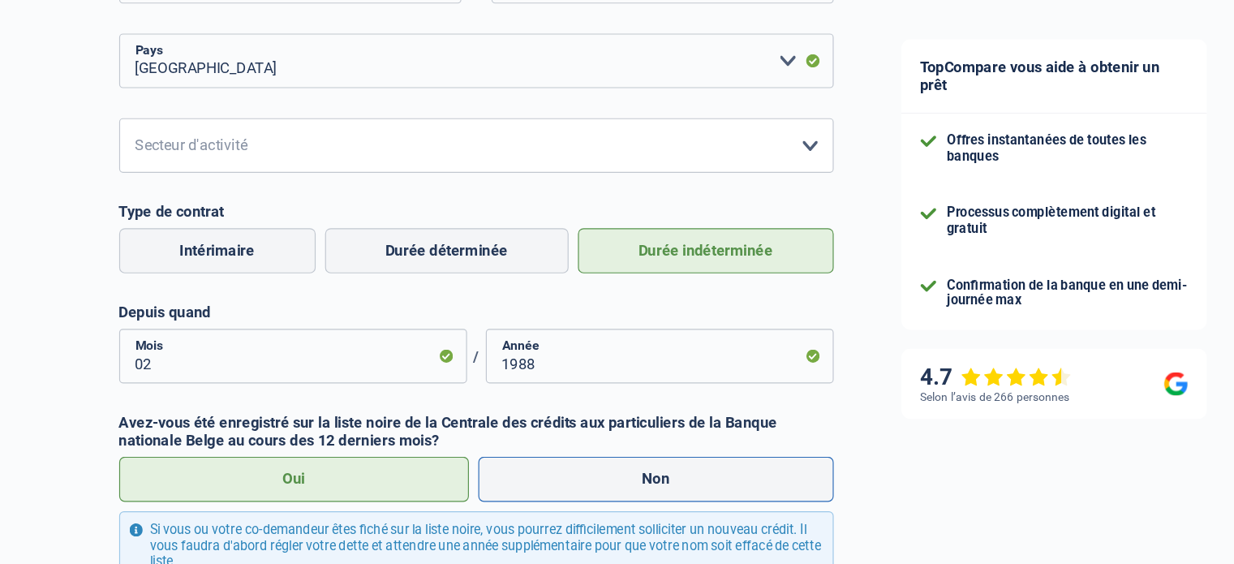
click at [457, 451] on input "Non" at bounding box center [610, 470] width 307 height 39
radio input "true"
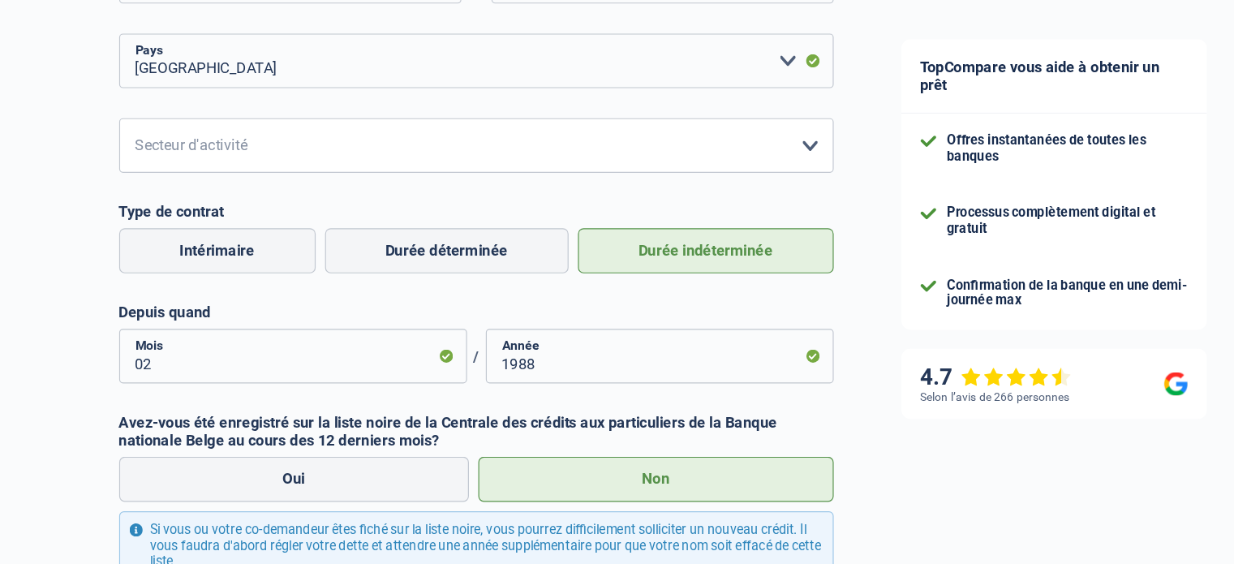
click at [148, 451] on input "Oui" at bounding box center [299, 470] width 302 height 39
radio input "true"
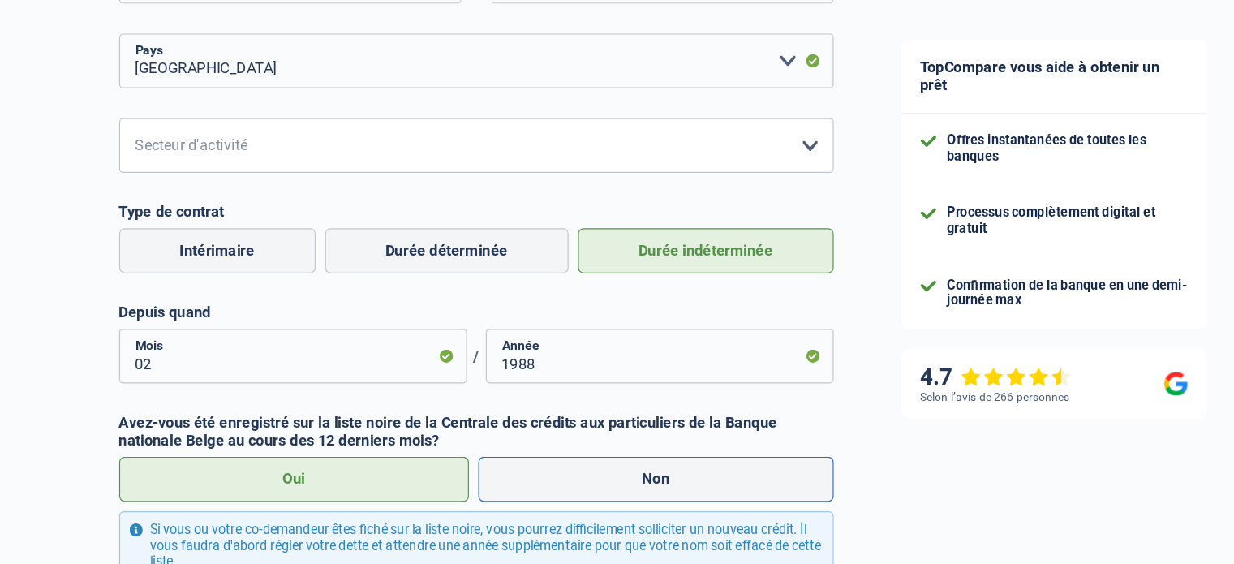
click at [457, 451] on input "Non" at bounding box center [610, 470] width 307 height 39
radio input "true"
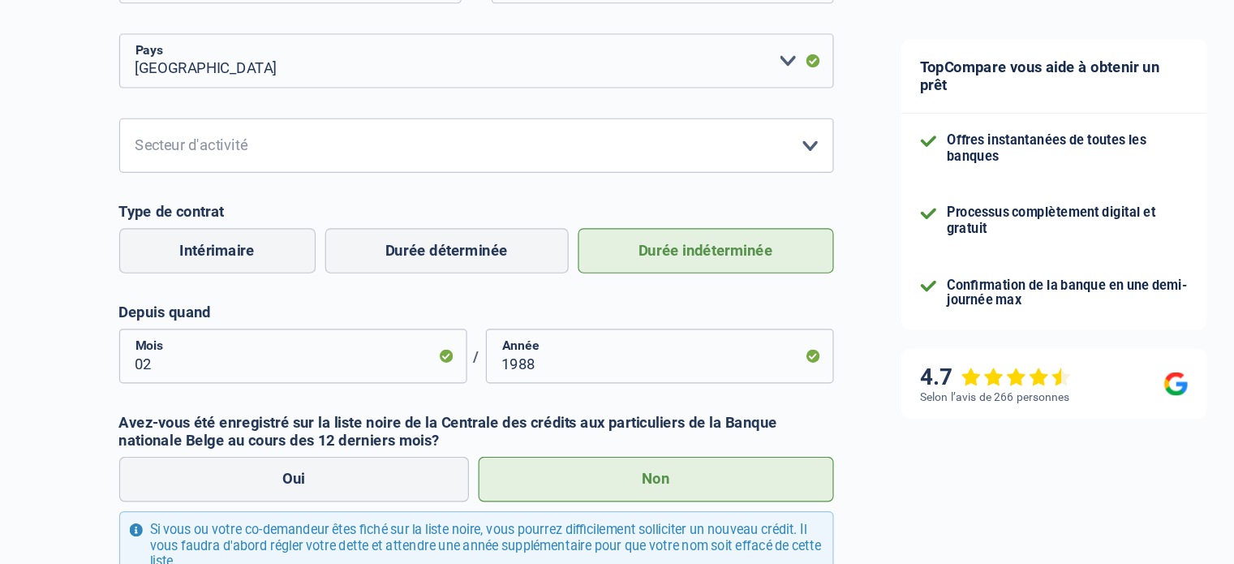
click at [148, 451] on input "Oui" at bounding box center [299, 470] width 302 height 39
radio input "true"
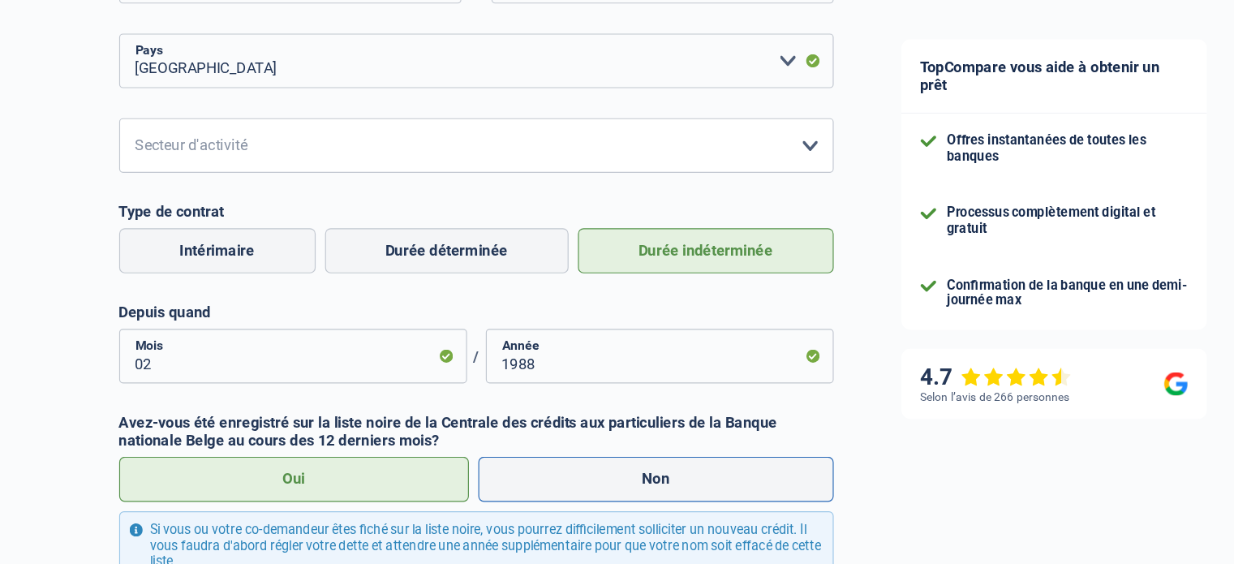
click at [457, 451] on input "Non" at bounding box center [610, 470] width 307 height 39
radio input "true"
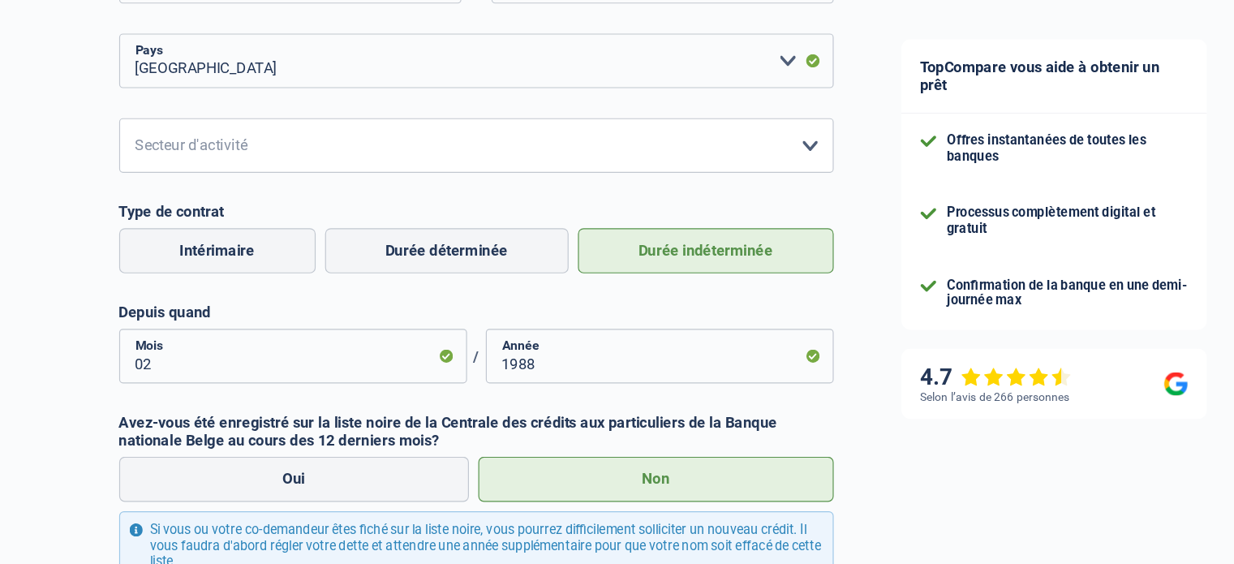
click at [148, 451] on input "Oui" at bounding box center [299, 470] width 302 height 39
radio input "true"
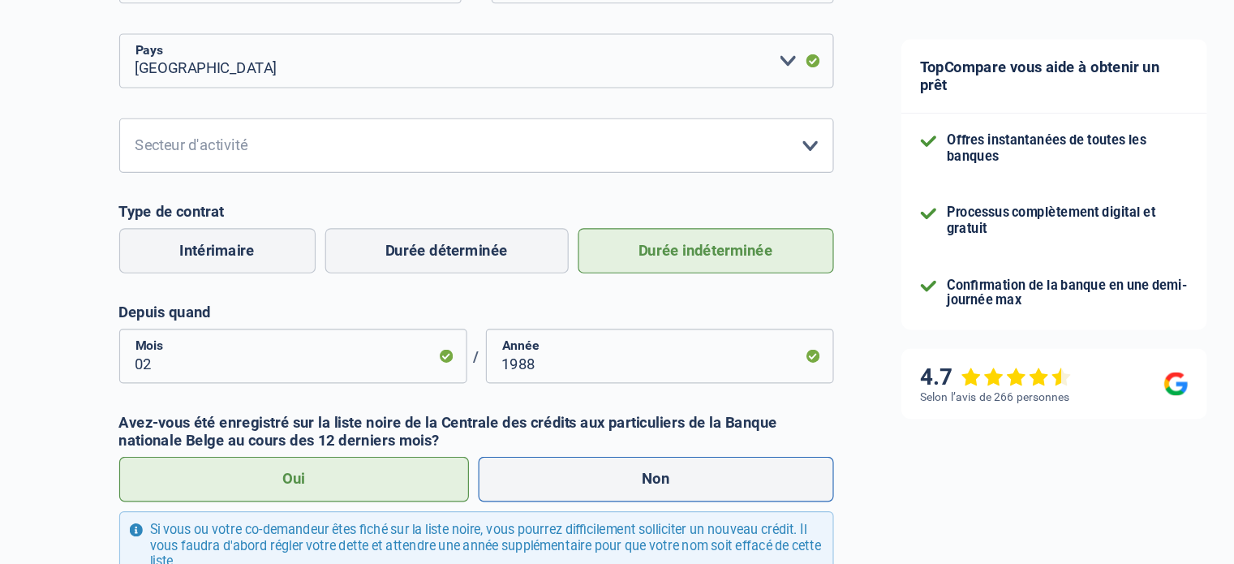
click at [457, 451] on input "Non" at bounding box center [610, 470] width 307 height 39
radio input "true"
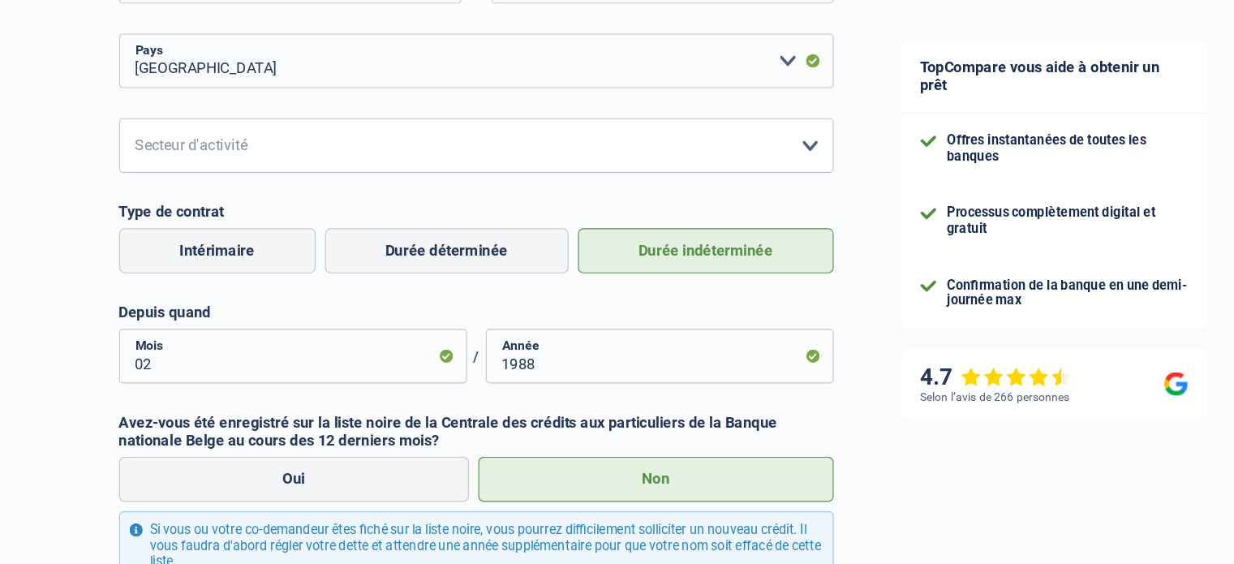
click at [148, 451] on input "Oui" at bounding box center [299, 470] width 302 height 39
radio input "true"
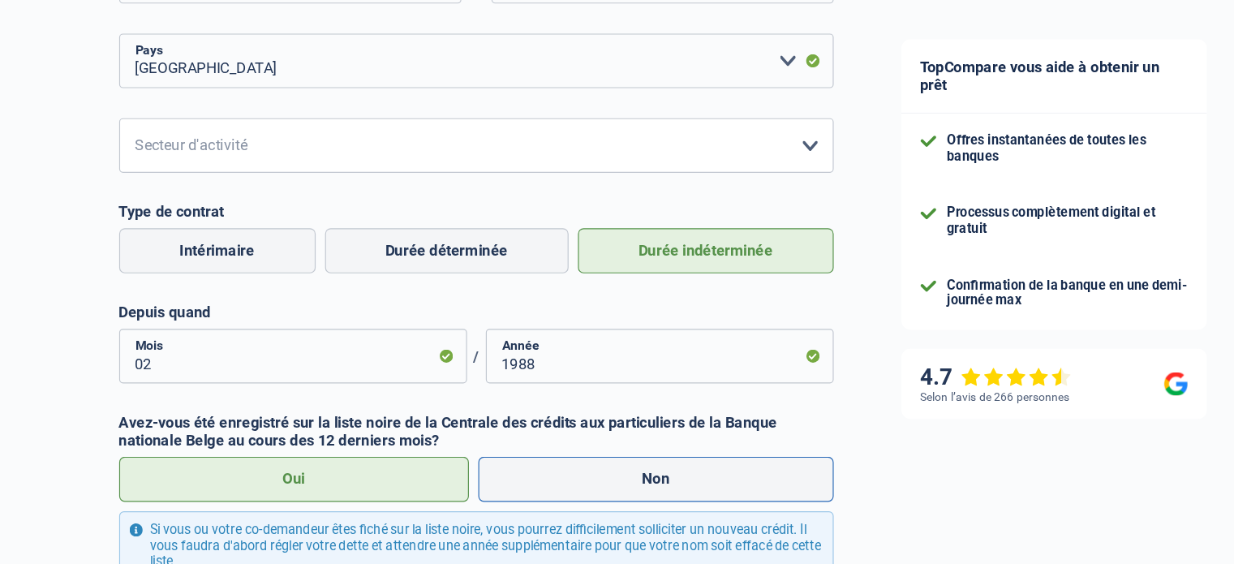
click at [457, 451] on input "Non" at bounding box center [610, 470] width 307 height 39
radio input "true"
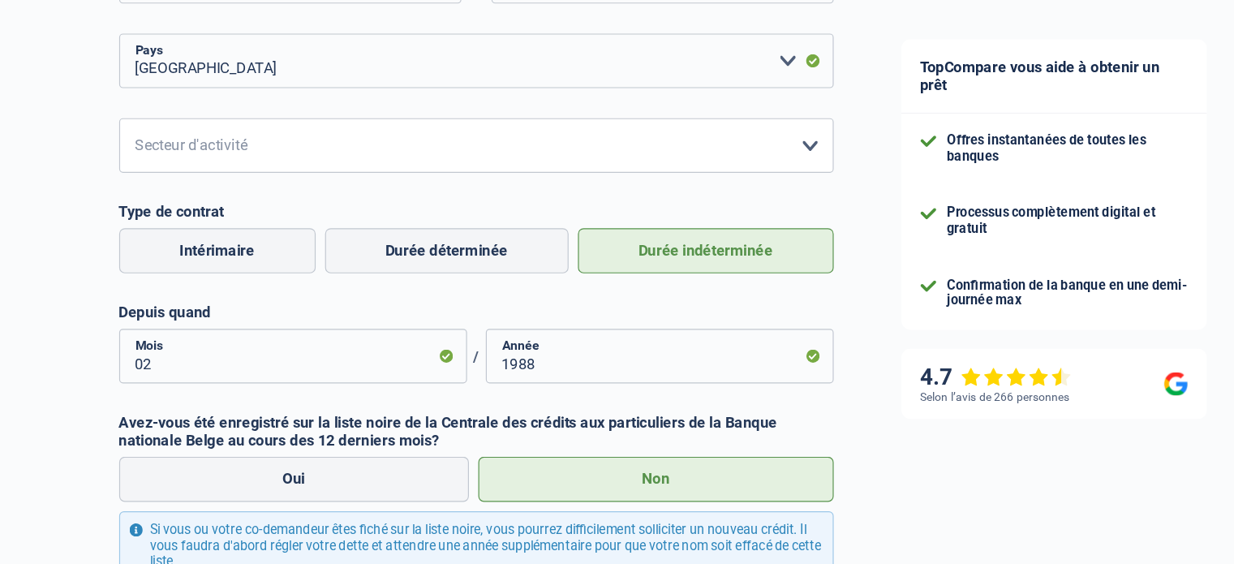
click at [148, 451] on input "Oui" at bounding box center [299, 470] width 302 height 39
radio input "true"
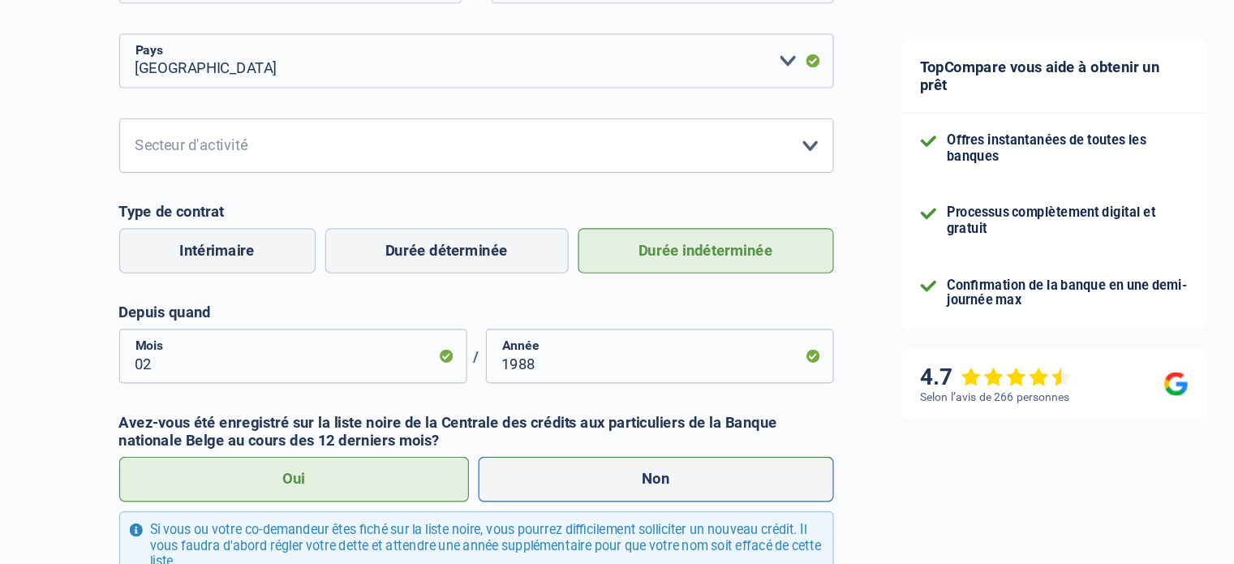
click at [457, 451] on input "Non" at bounding box center [610, 470] width 307 height 39
radio input "true"
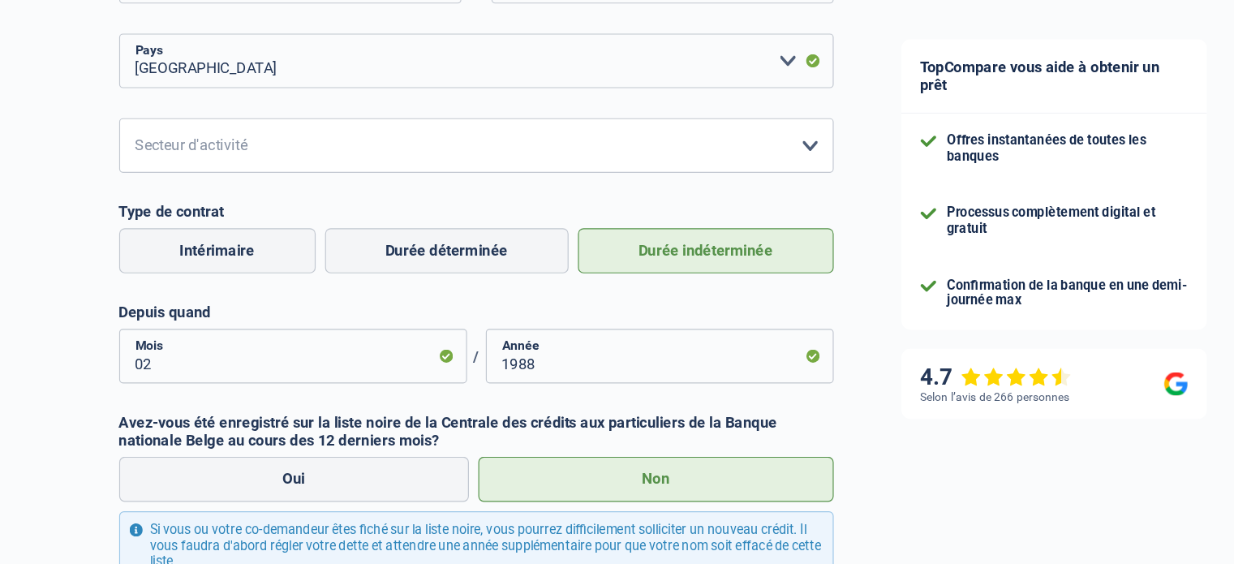
click at [148, 451] on input "Oui" at bounding box center [299, 470] width 302 height 39
radio input "true"
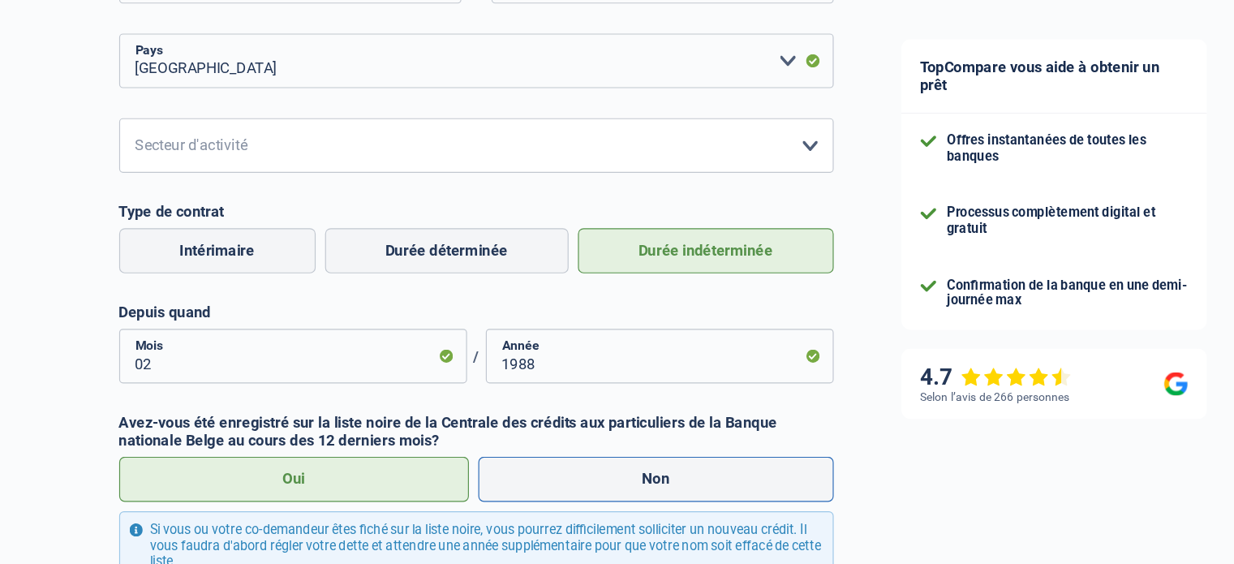
click at [457, 451] on input "Non" at bounding box center [610, 470] width 307 height 39
radio input "true"
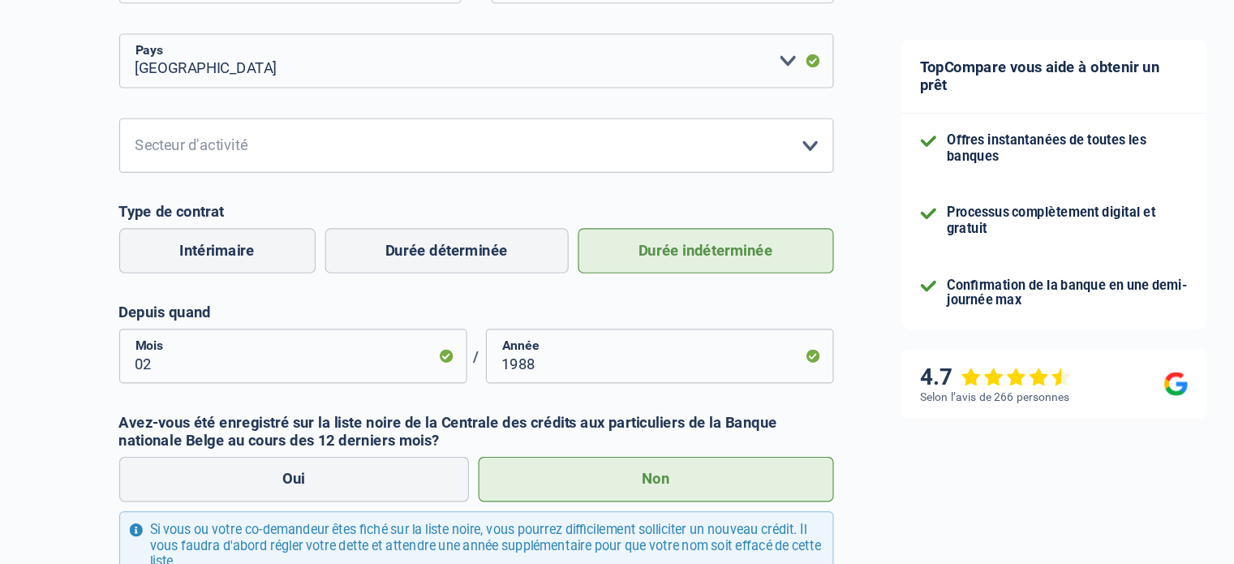
click at [148, 451] on input "Oui" at bounding box center [299, 470] width 302 height 39
radio input "true"
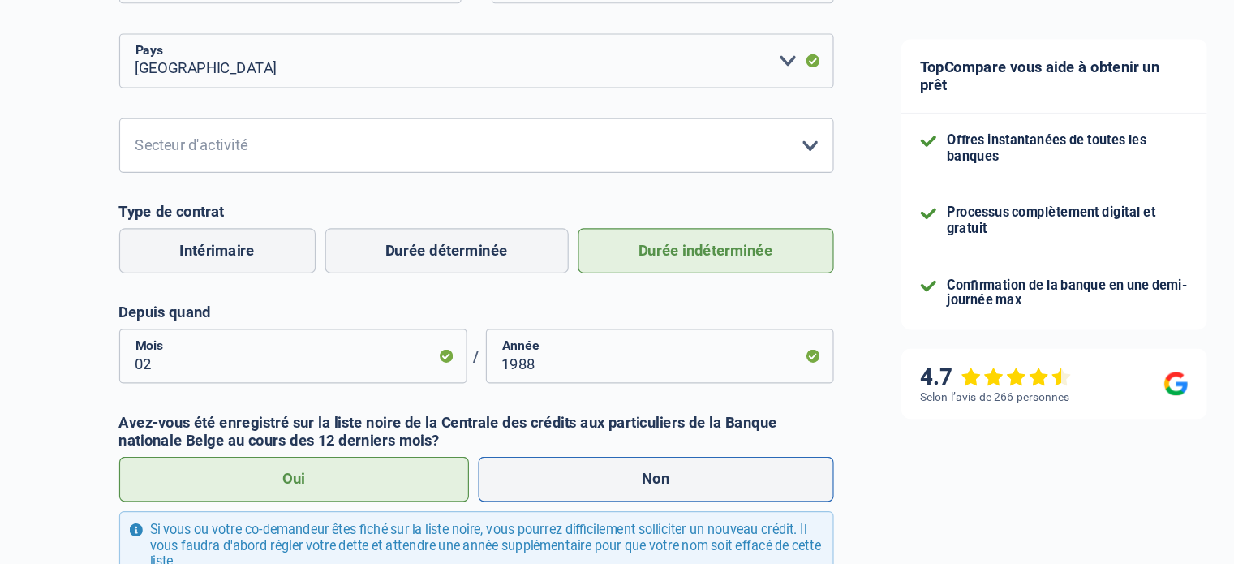
click at [457, 451] on input "Non" at bounding box center [610, 470] width 307 height 39
radio input "true"
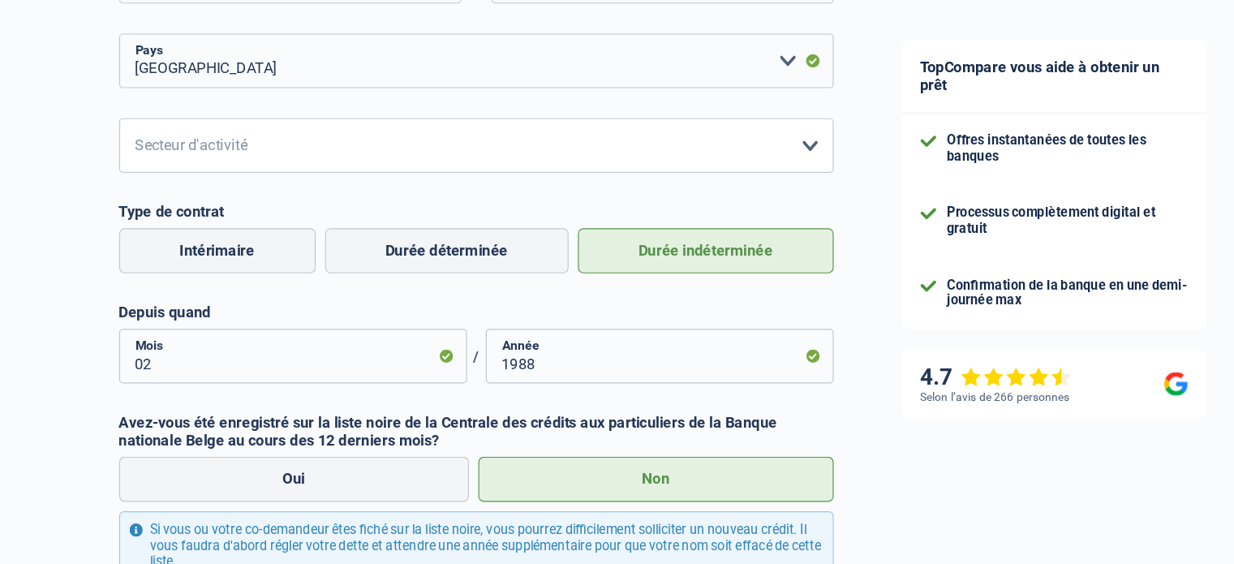
click at [148, 451] on input "Oui" at bounding box center [299, 470] width 302 height 39
radio input "true"
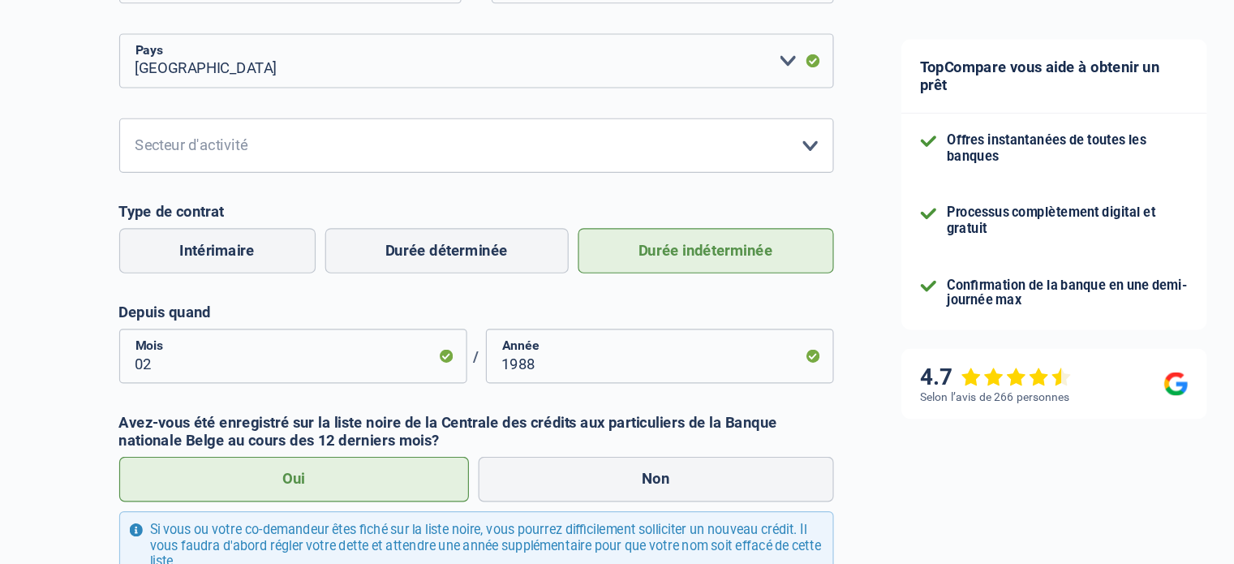
radio input "false"
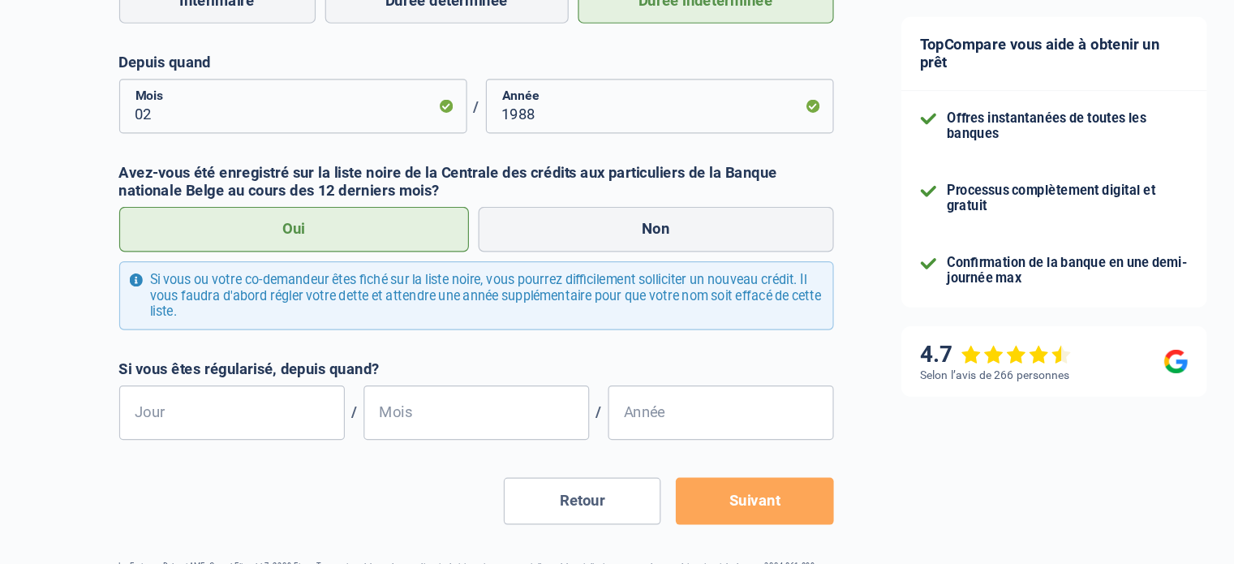
scroll to position [817, 0]
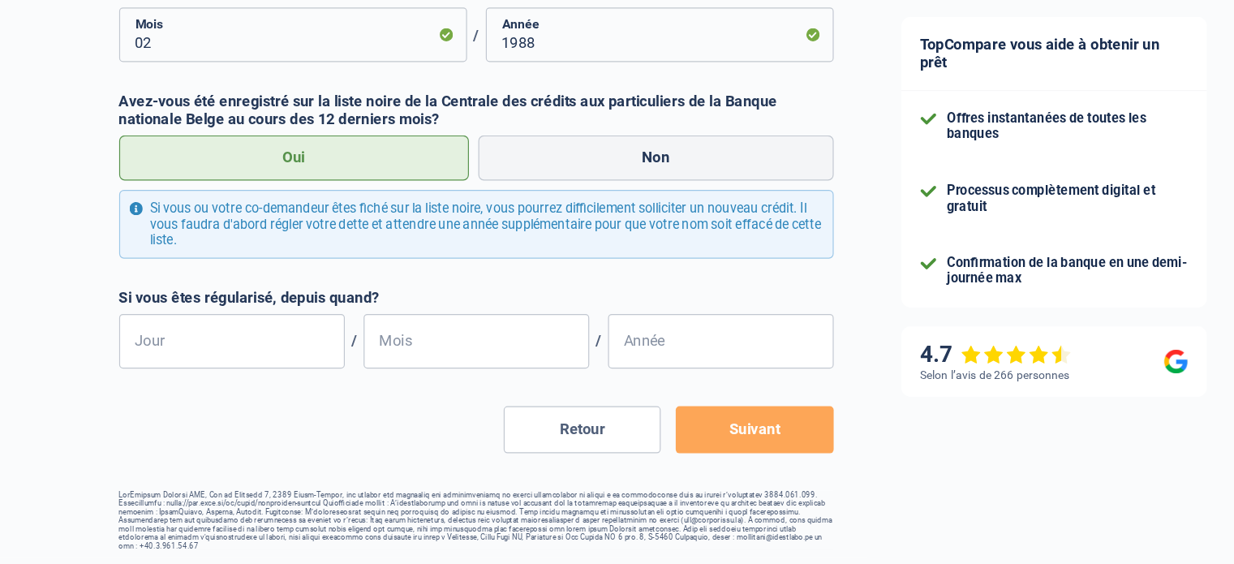
click at [669, 446] on button "Suivant" at bounding box center [695, 447] width 135 height 41
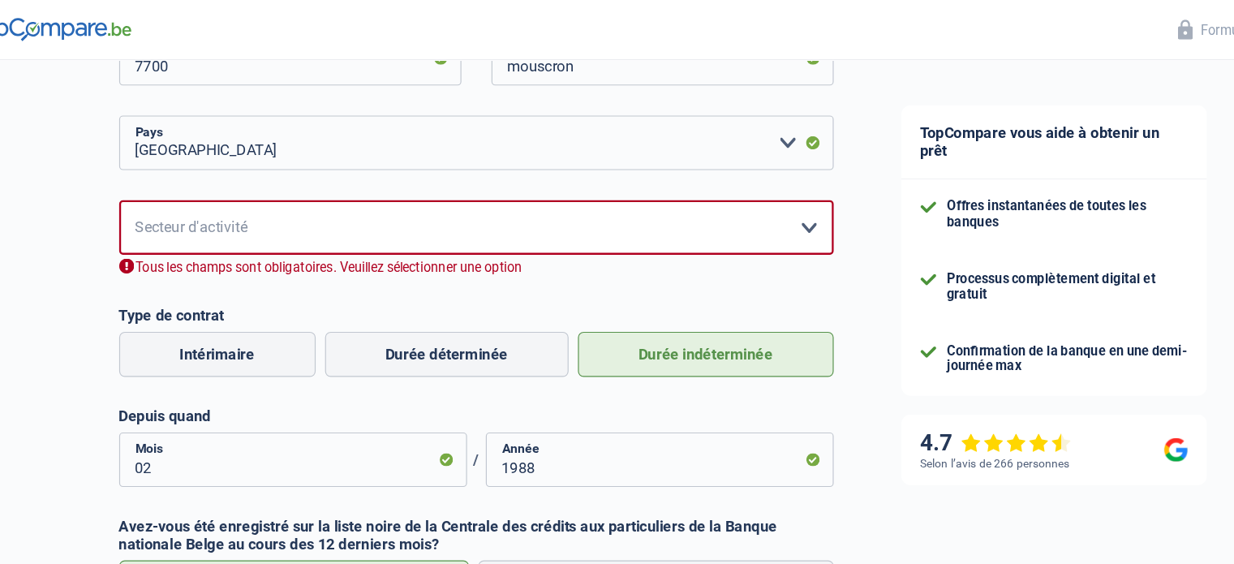
scroll to position [513, 0]
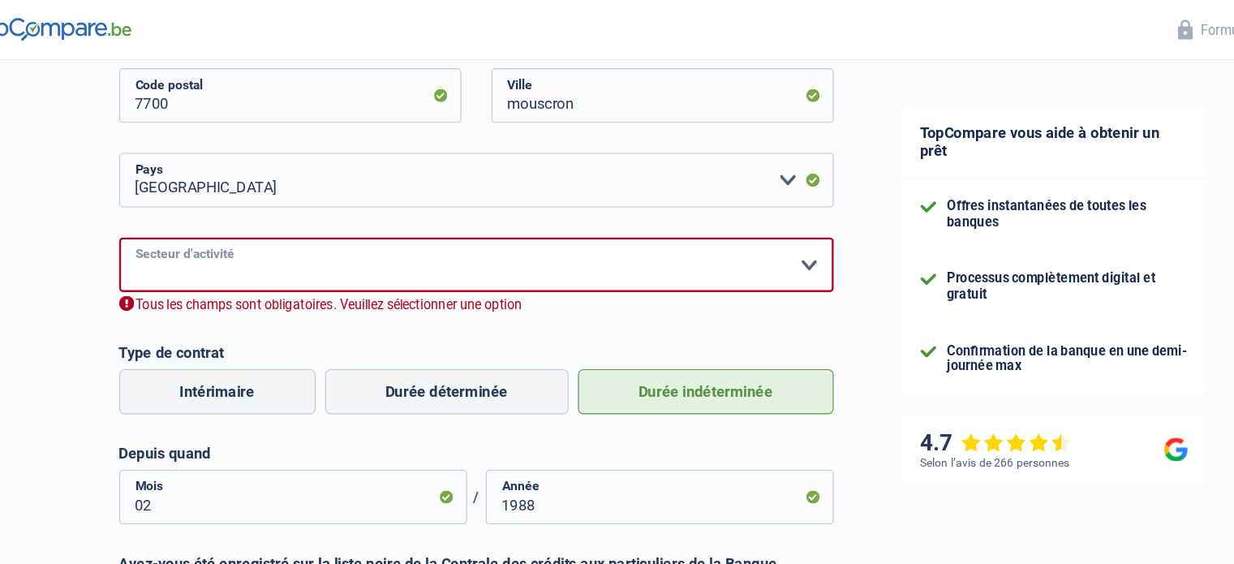
click at [743, 226] on select "Agriculture/Pêche Industrie Horeca Courier/Fitness/Taxi Construction Banques/As…" at bounding box center [456, 228] width 616 height 47
select select "bigCompanies"
click at [148, 205] on select "Agriculture/Pêche Industrie Horeca Courier/Fitness/Taxi Construction Banques/As…" at bounding box center [456, 228] width 616 height 47
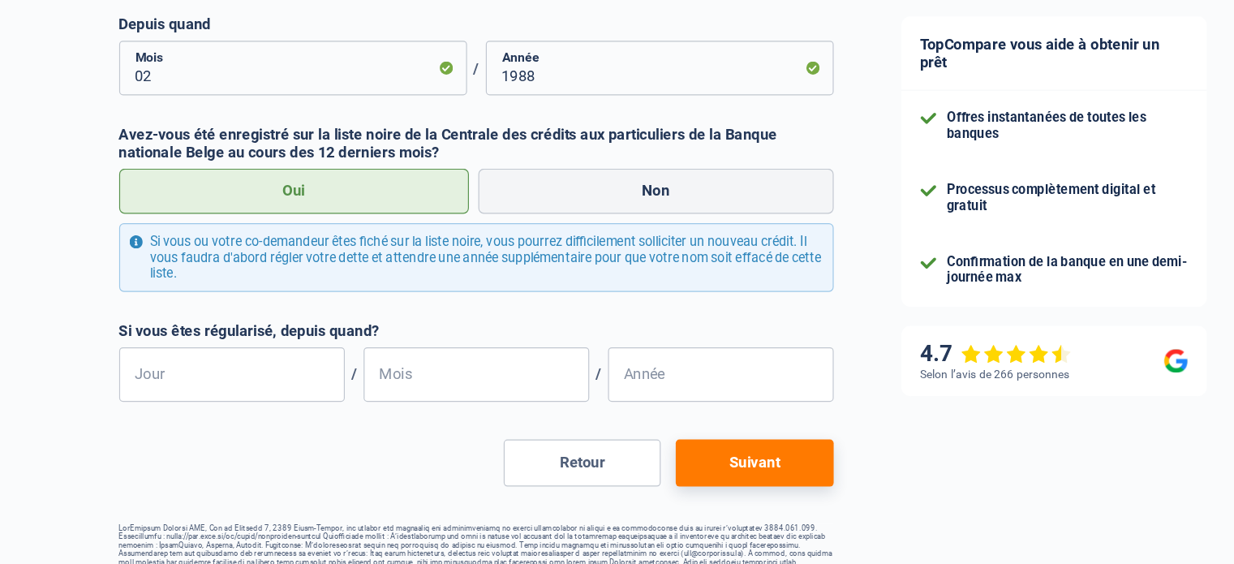
scroll to position [817, 0]
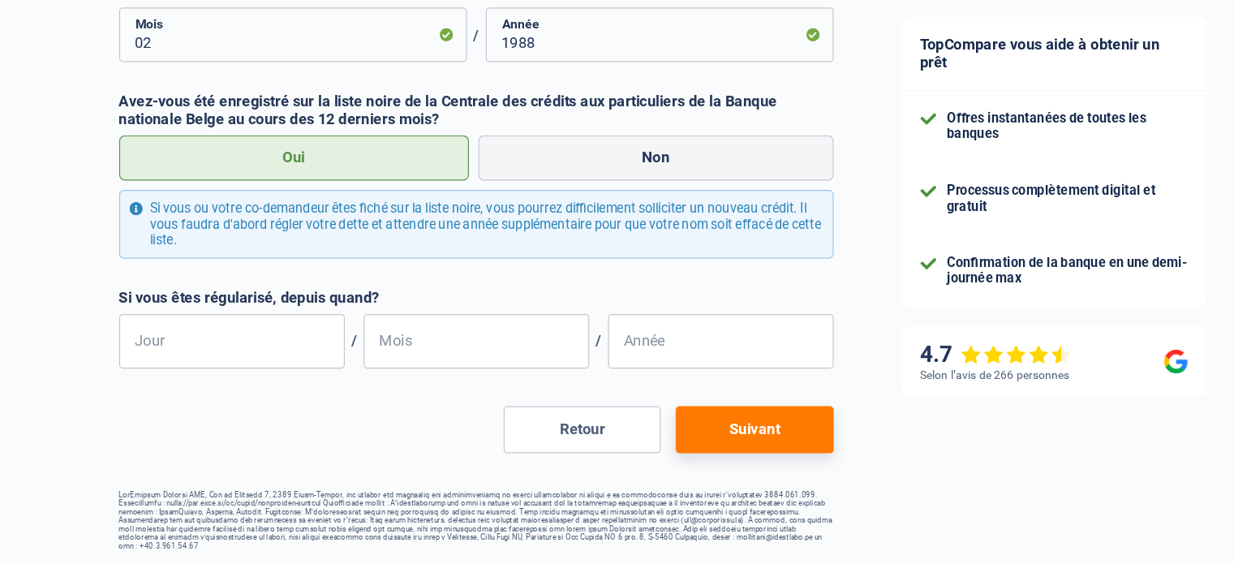
click at [691, 440] on button "Suivant" at bounding box center [695, 447] width 135 height 41
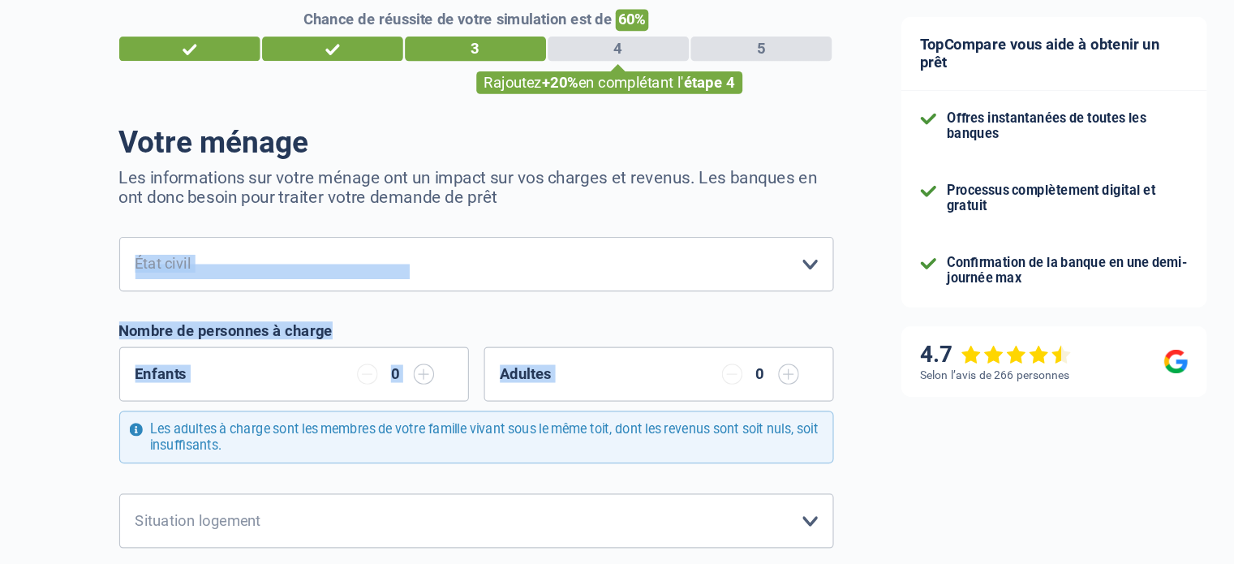
drag, startPoint x: 692, startPoint y: 440, endPoint x: 677, endPoint y: 315, distance: 125.7
drag, startPoint x: 677, startPoint y: 315, endPoint x: 531, endPoint y: 314, distance: 146.0
click at [531, 314] on select "Célibataire Marié(e) Cohabitant(e) légal(e) Divorcé(e) Veuf(ve) Séparé (de fait…" at bounding box center [456, 304] width 616 height 47
select select "single"
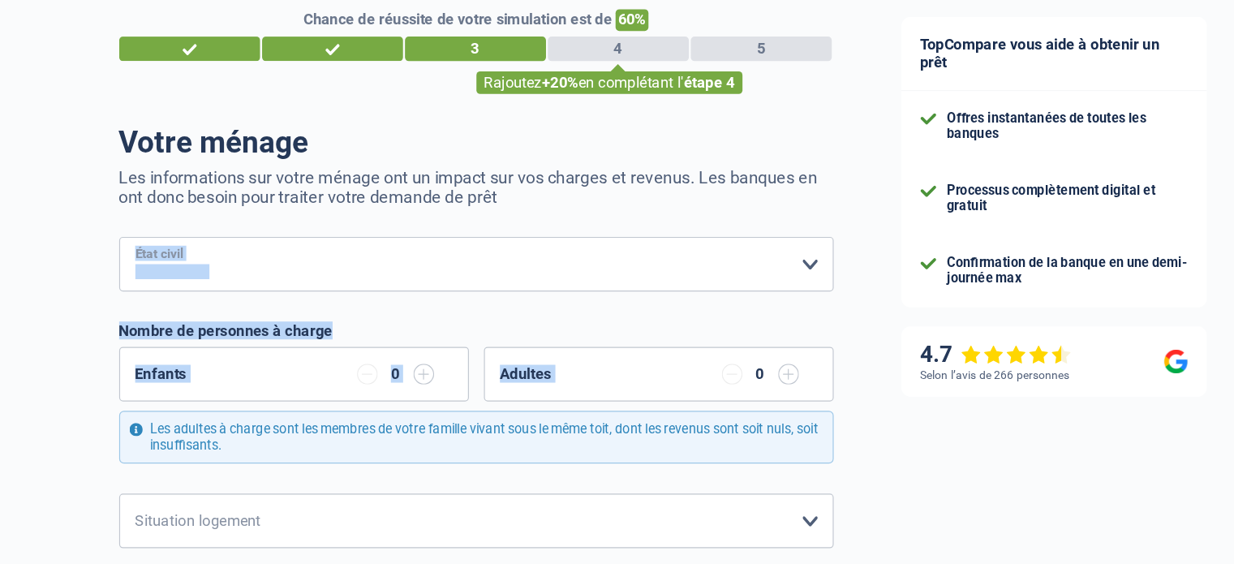
click at [148, 281] on select "Célibataire Marié(e) Cohabitant(e) légal(e) Divorcé(e) Veuf(ve) Séparé (de fait…" at bounding box center [456, 304] width 616 height 47
click at [412, 401] on input "button" at bounding box center [410, 399] width 18 height 18
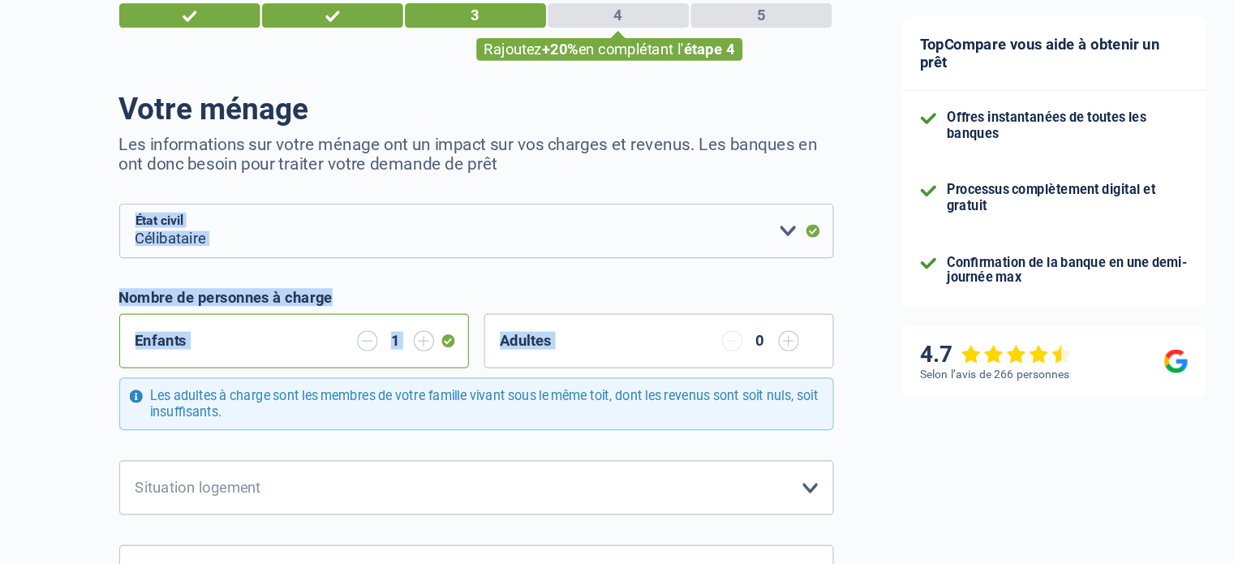
scroll to position [32, 0]
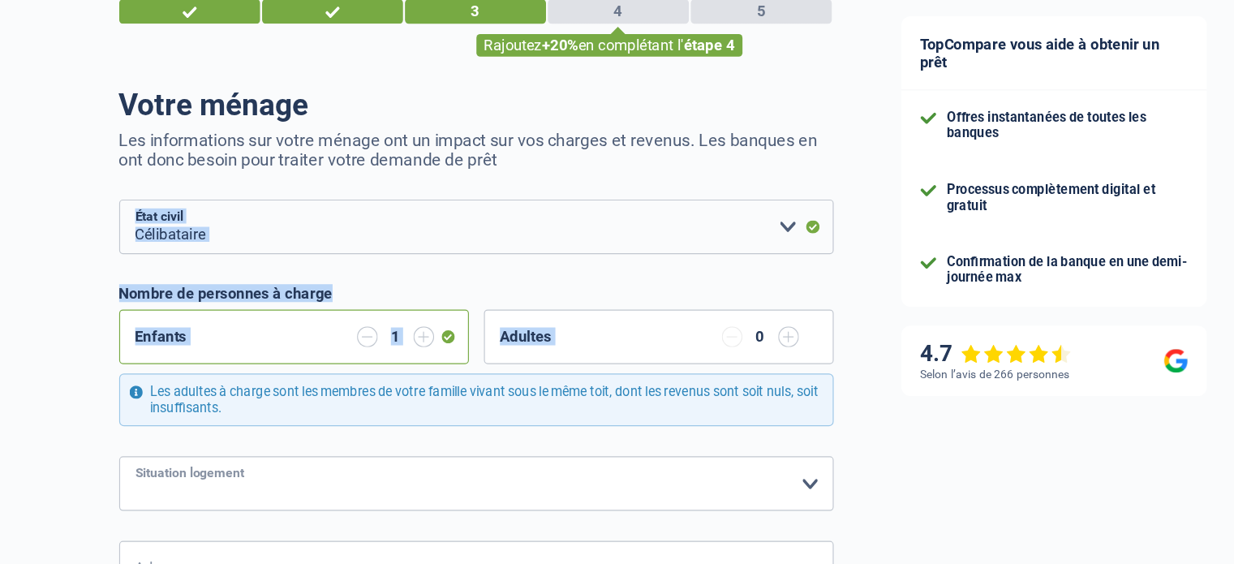
click at [401, 492] on select "Locataire Propriétaire avec prêt hypothécaire Propriétaire sans prêt hypothécai…" at bounding box center [456, 493] width 616 height 47
click at [148, 470] on select "Locataire Propriétaire avec prêt hypothécaire Propriétaire sans prêt hypothécai…" at bounding box center [456, 493] width 616 height 47
select select "liveWithParents"
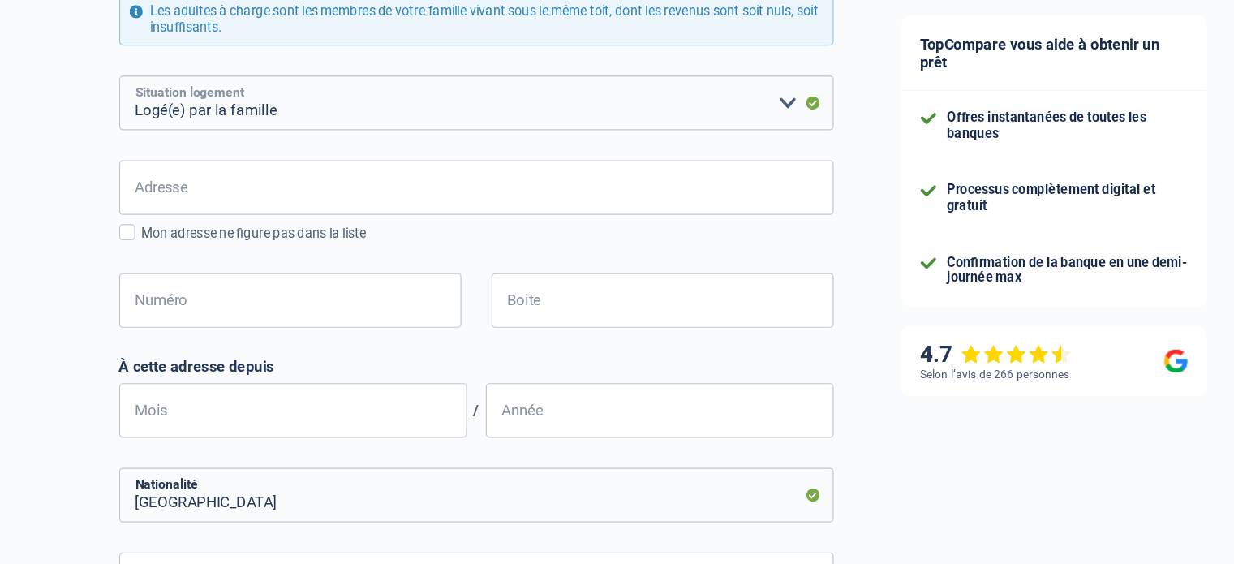
scroll to position [366, 0]
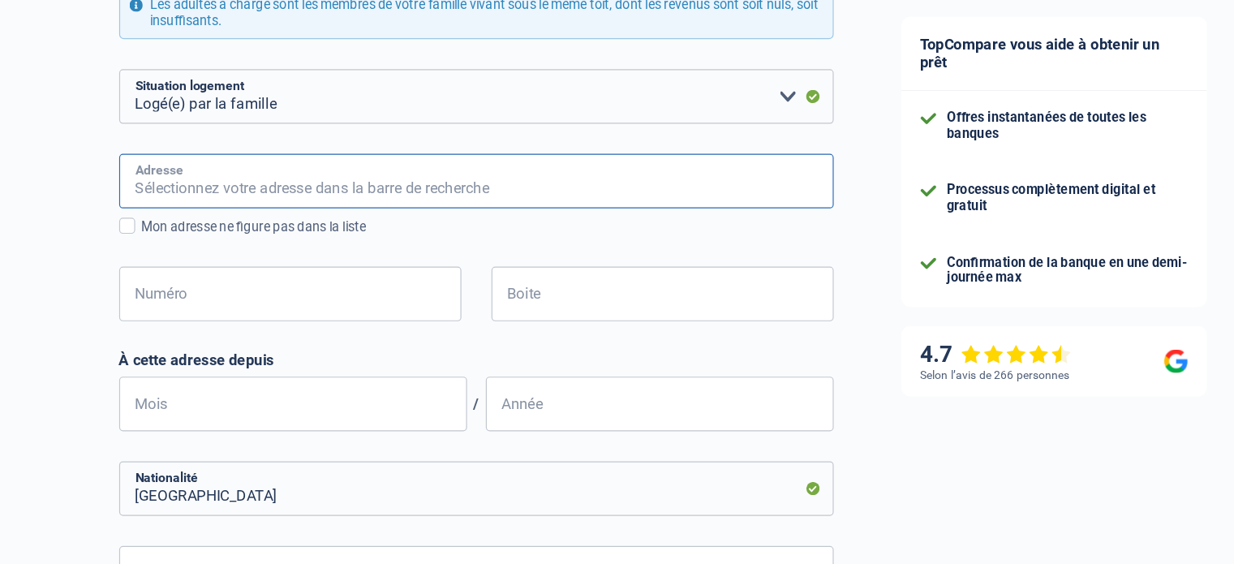
click at [689, 234] on input "Adresse" at bounding box center [456, 232] width 616 height 47
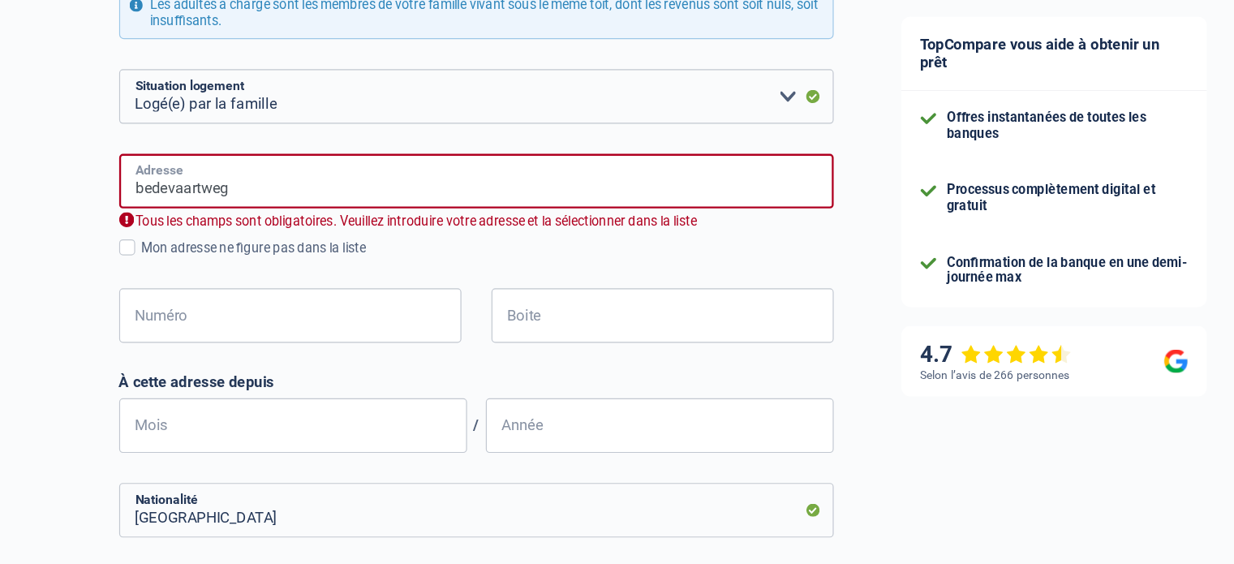
click at [659, 229] on input "bedevaartweg" at bounding box center [456, 232] width 616 height 47
type input "Bedevaartweg, 8930, Menen, BE"
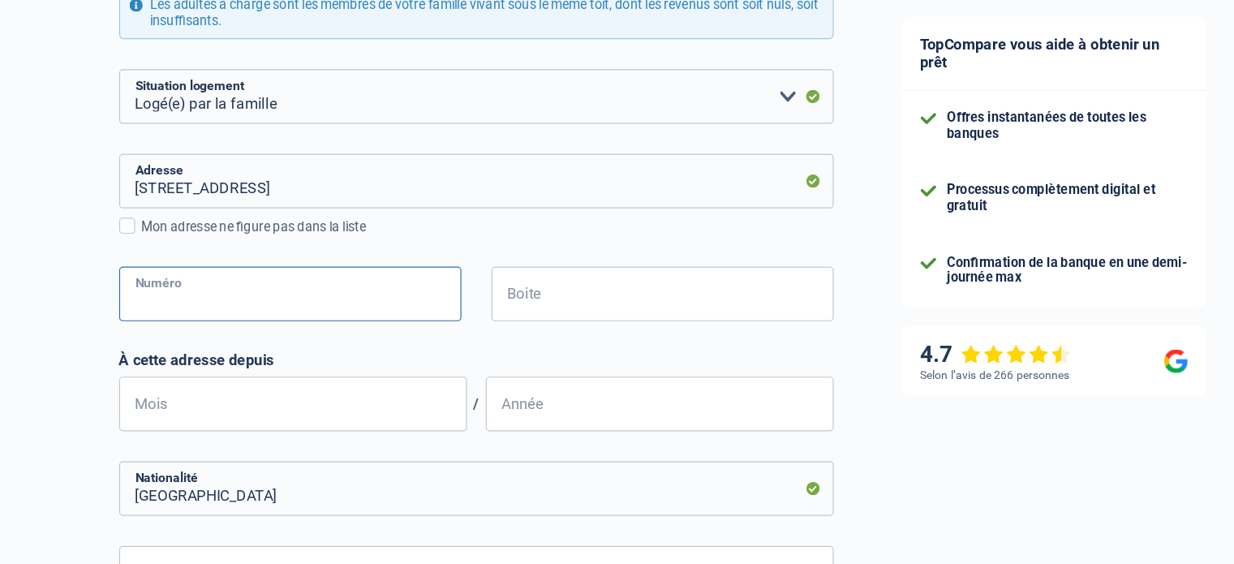
click at [336, 337] on input "Numéro" at bounding box center [295, 330] width 295 height 47
type input "12"
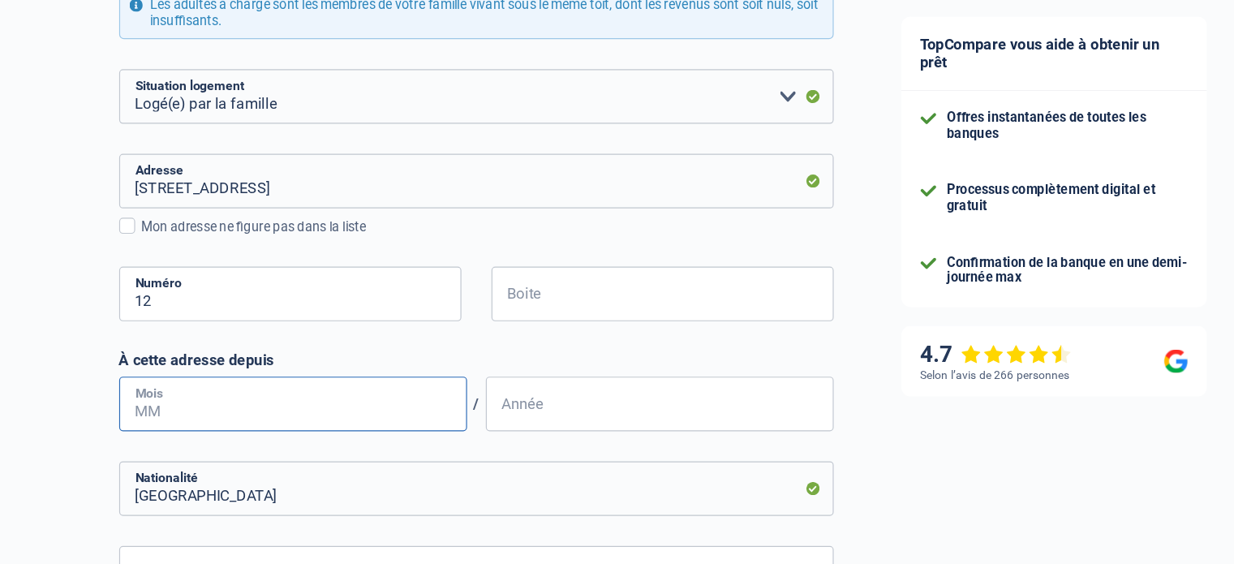
click at [332, 433] on input "Mois" at bounding box center [298, 424] width 300 height 47
type input "02"
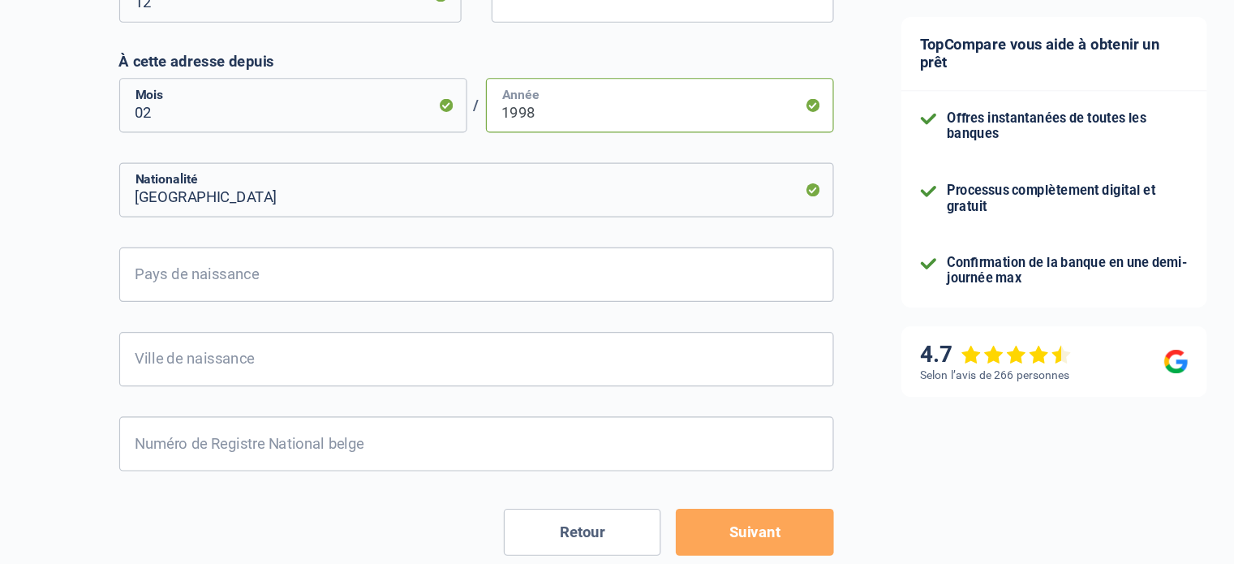
type input "1998"
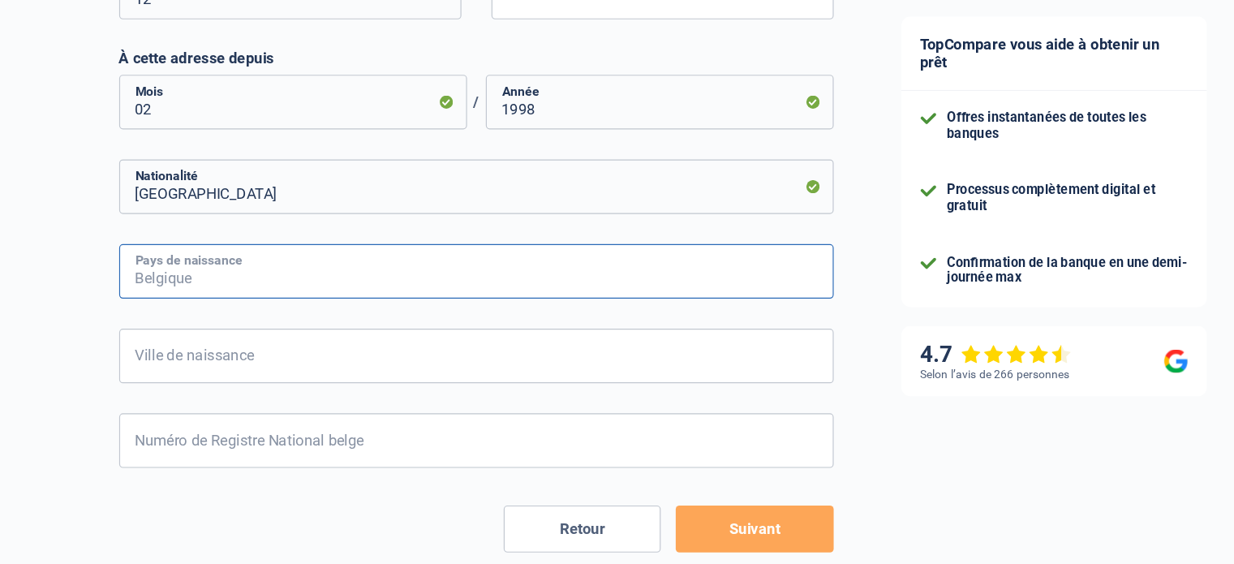
click at [686, 311] on input "Pays de naissance" at bounding box center [456, 310] width 616 height 47
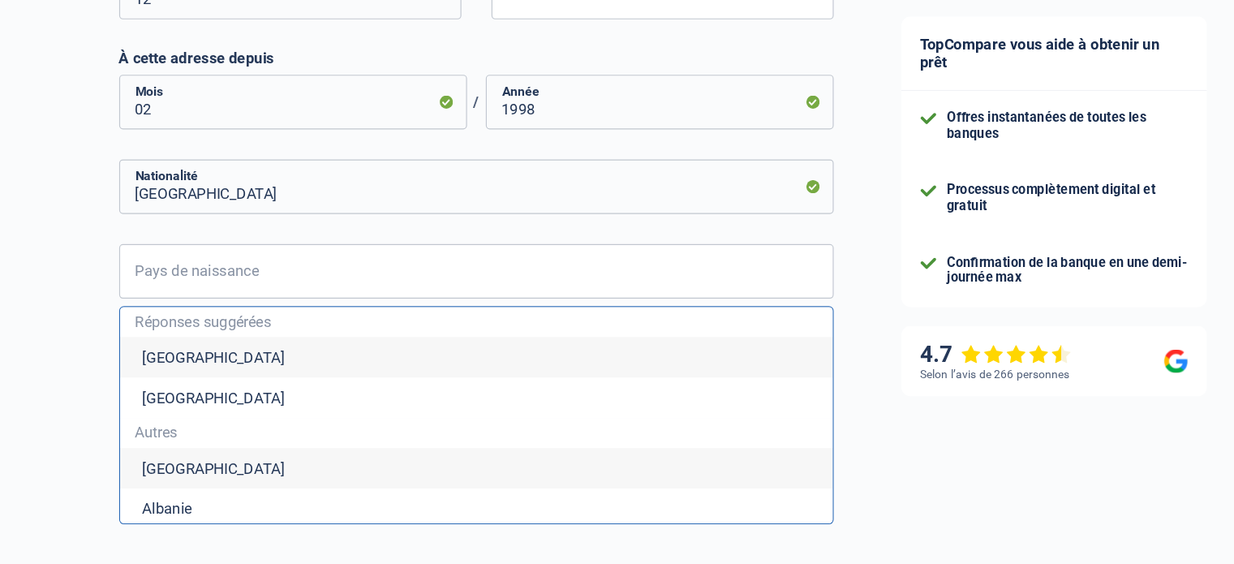
click at [653, 388] on li "Belgique" at bounding box center [455, 384] width 615 height 35
type input "Belgique"
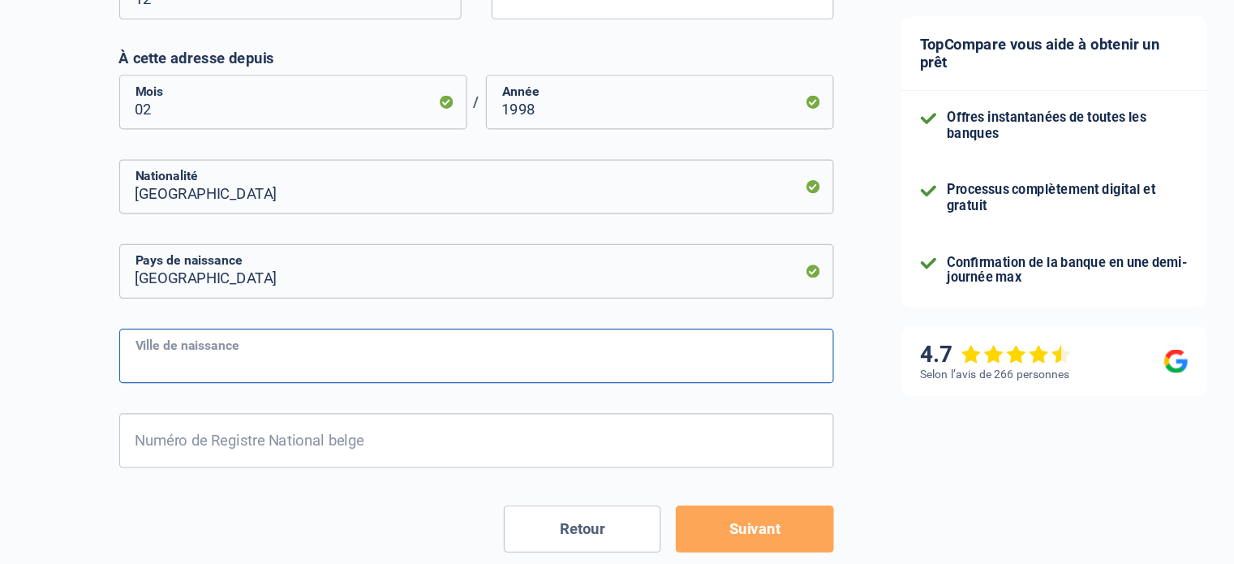
click at [652, 386] on input "Ville de naissance" at bounding box center [456, 383] width 616 height 47
type input "mouscron"
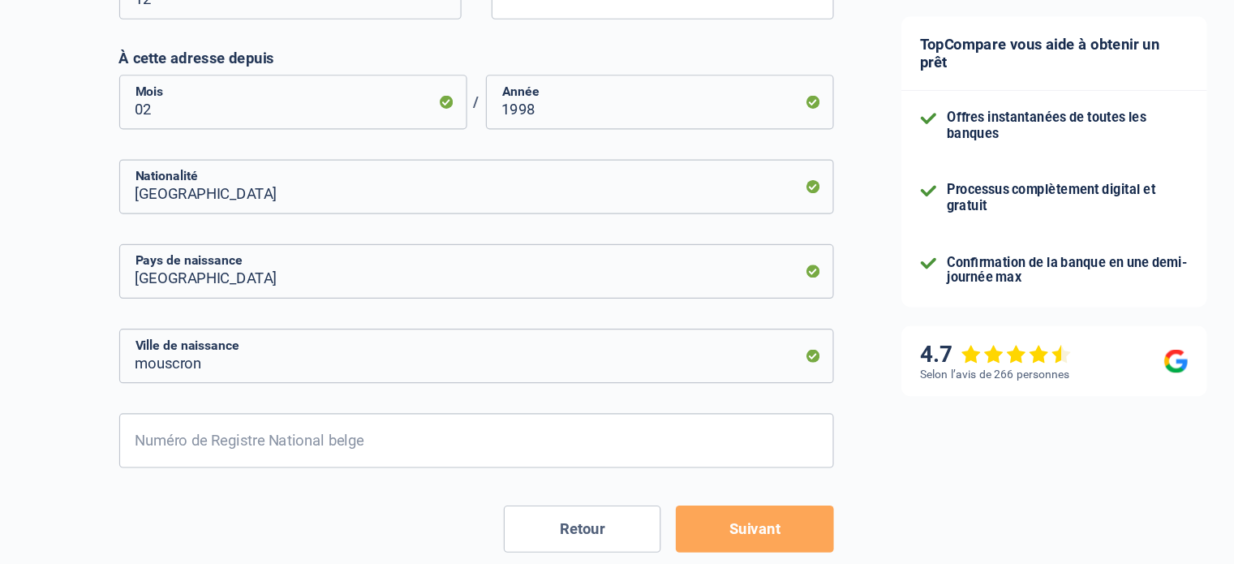
click at [714, 533] on button "Suivant" at bounding box center [695, 533] width 135 height 41
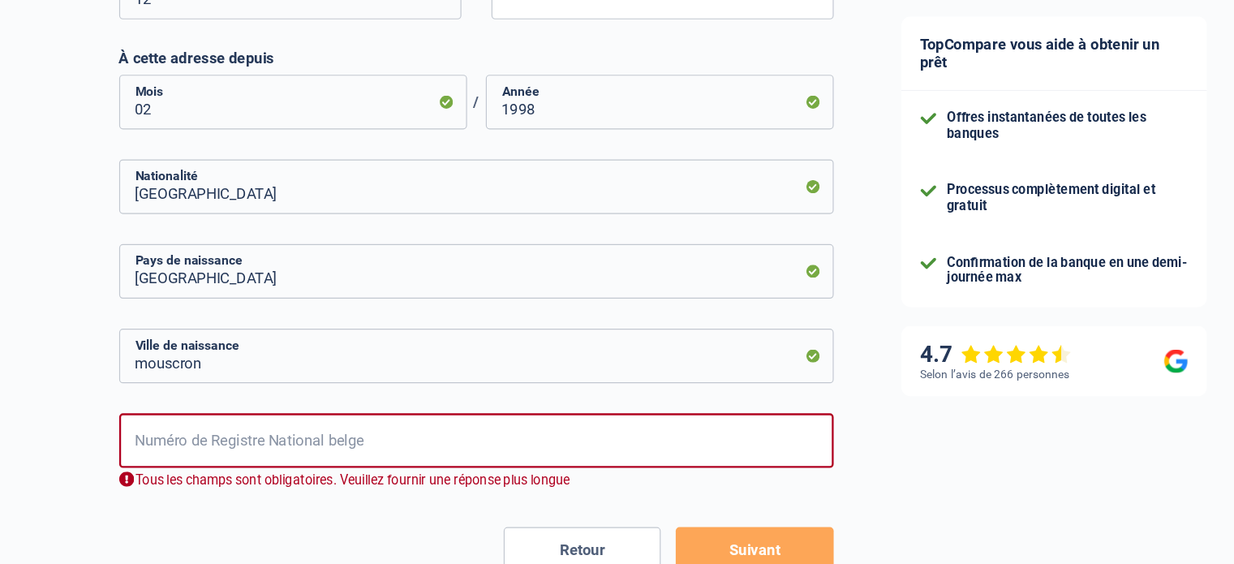
scroll to position [711, 0]
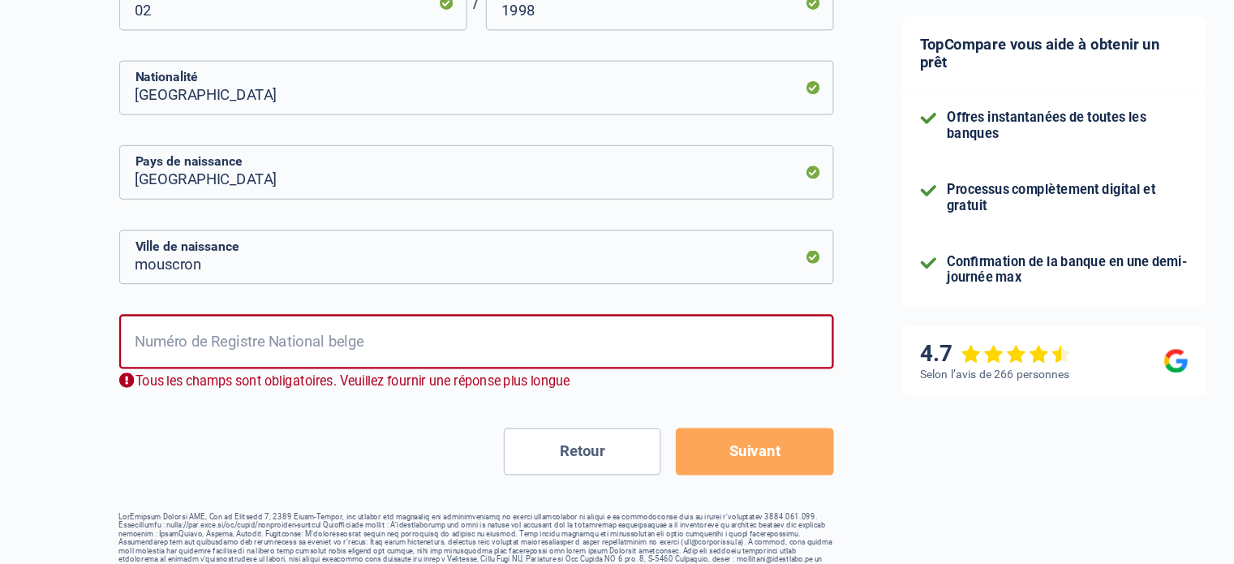
click at [577, 470] on button "Retour" at bounding box center [546, 466] width 135 height 41
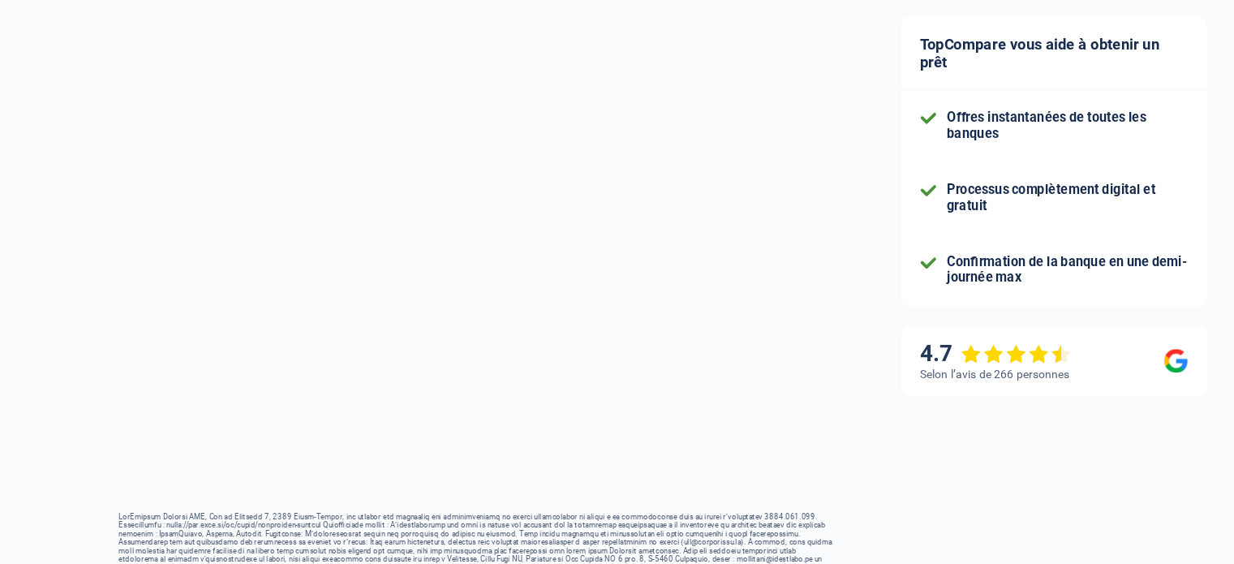
select select "privateEmployee"
select select "BE"
select select "bigCompanies"
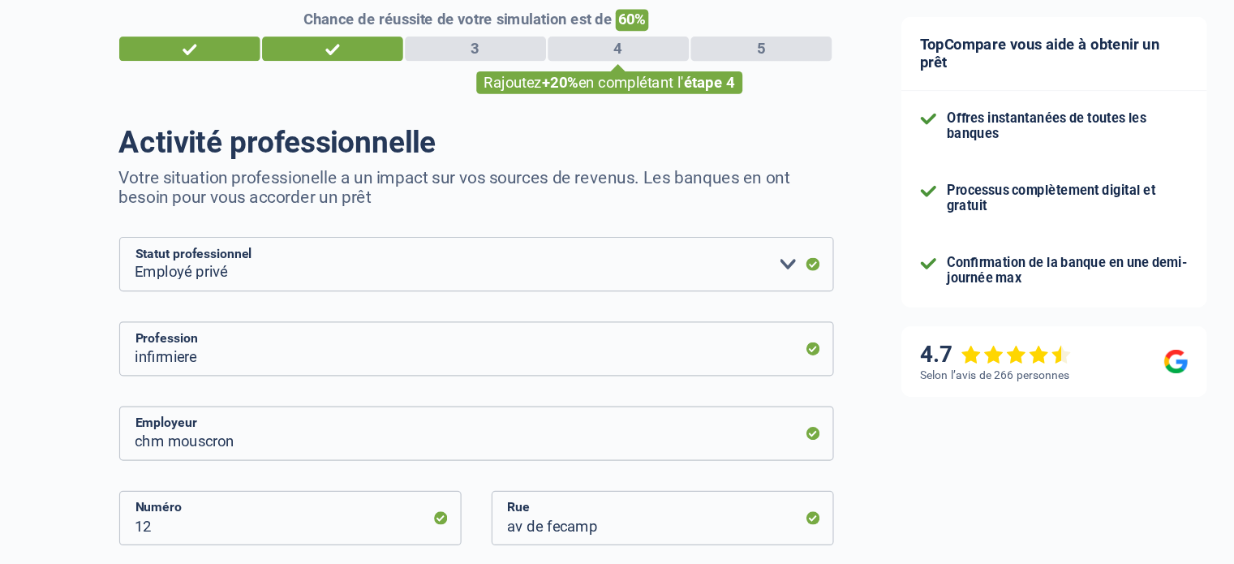
click at [677, 113] on div "5" at bounding box center [702, 118] width 122 height 21
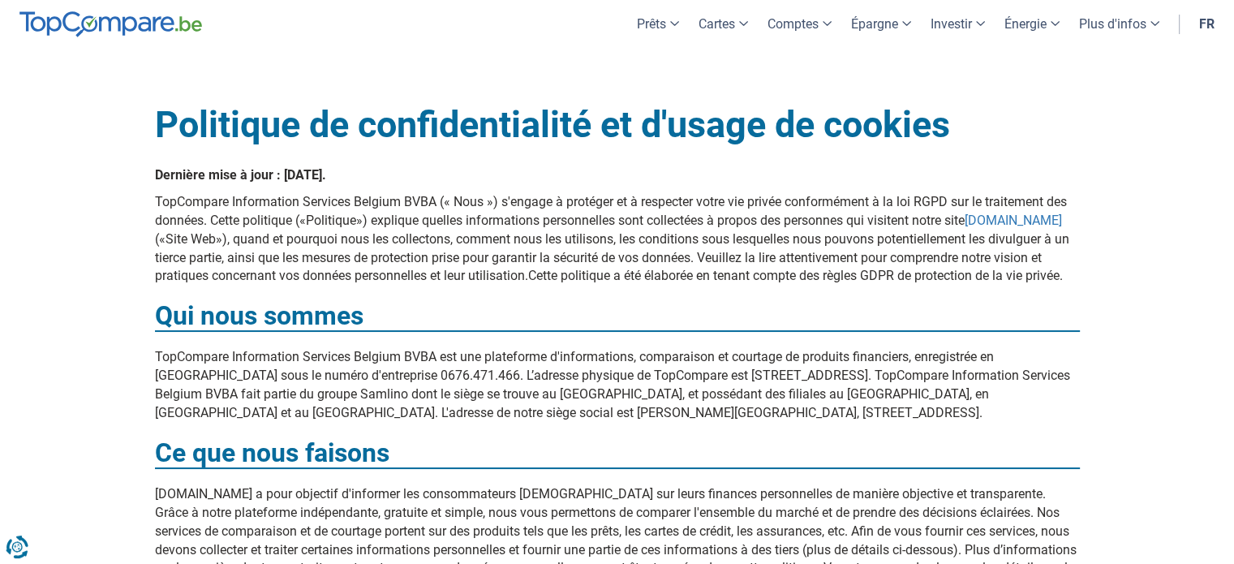
click at [618, 28] on header "Prêts Prêt personnel Prêt hypothécaire Prêt voiture Prêt travaux Cartes Cartes …" at bounding box center [617, 24] width 1234 height 48
